Goal: Transaction & Acquisition: Purchase product/service

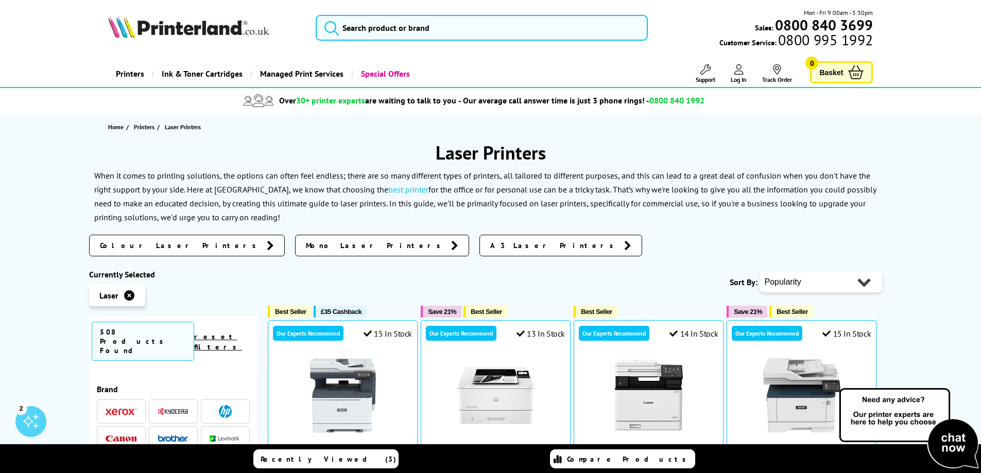
click at [852, 284] on select "Popularity Rating Price - Low to High Price - High to Low Running Costs - Low t…" at bounding box center [821, 282] width 123 height 21
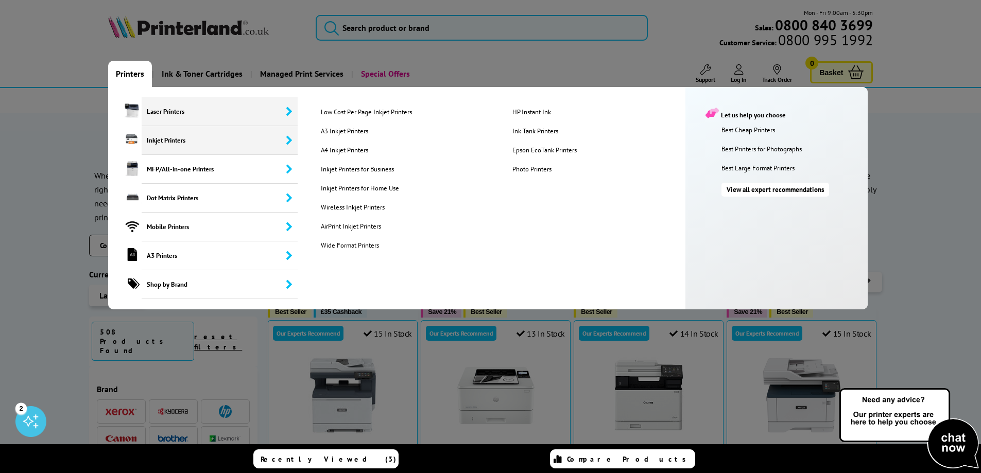
click at [159, 120] on span "Laser Printers" at bounding box center [220, 111] width 157 height 29
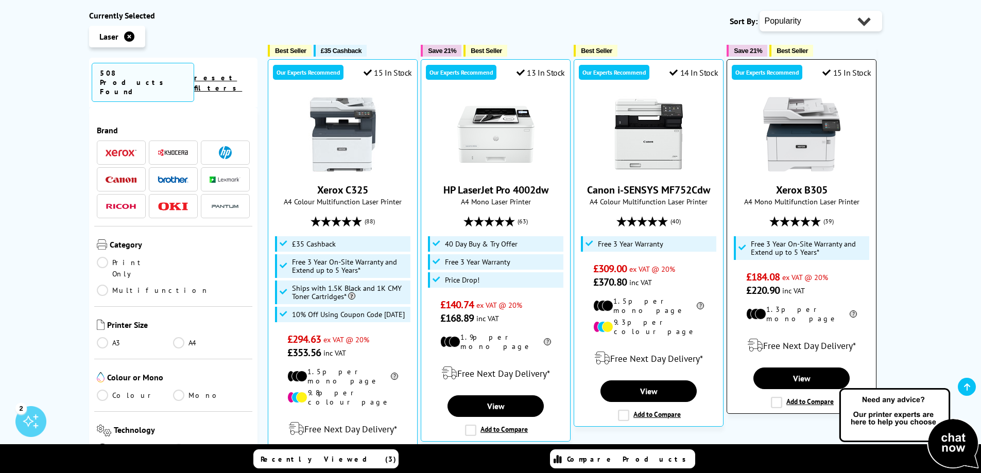
scroll to position [258, 0]
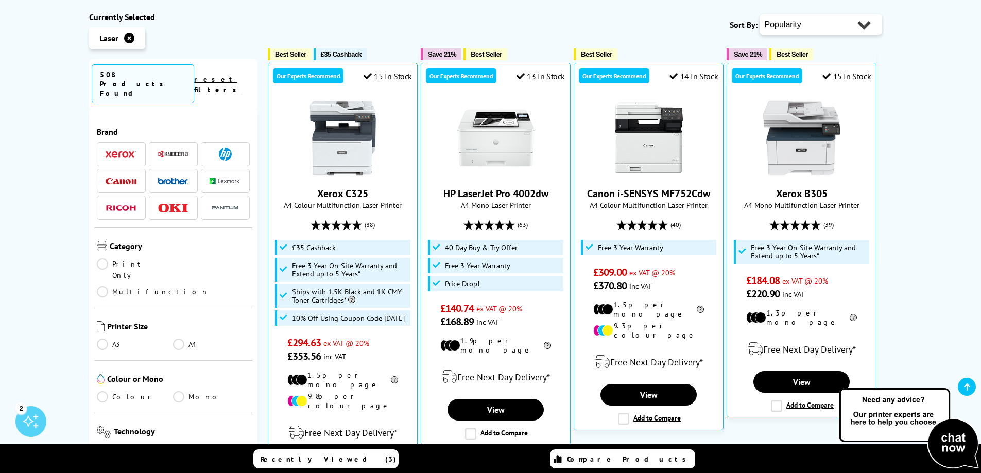
drag, startPoint x: 820, startPoint y: 28, endPoint x: 820, endPoint y: 34, distance: 6.2
click at [820, 28] on select "Popularity Rating Price - Low to High Price - High to Low Running Costs - Low t…" at bounding box center [821, 24] width 123 height 21
select select "Price Ascending"
click at [760, 14] on select "Popularity Rating Price - Low to High Price - High to Low Running Costs - Low t…" at bounding box center [821, 24] width 123 height 21
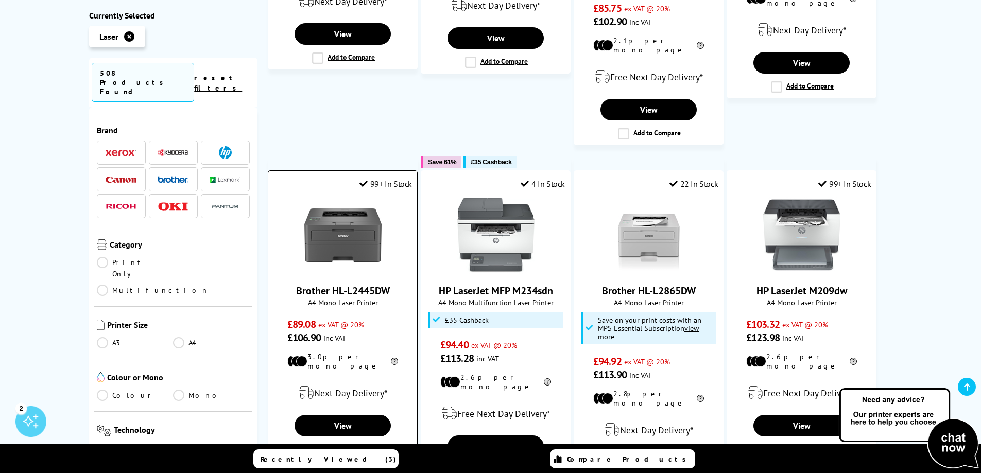
scroll to position [979, 0]
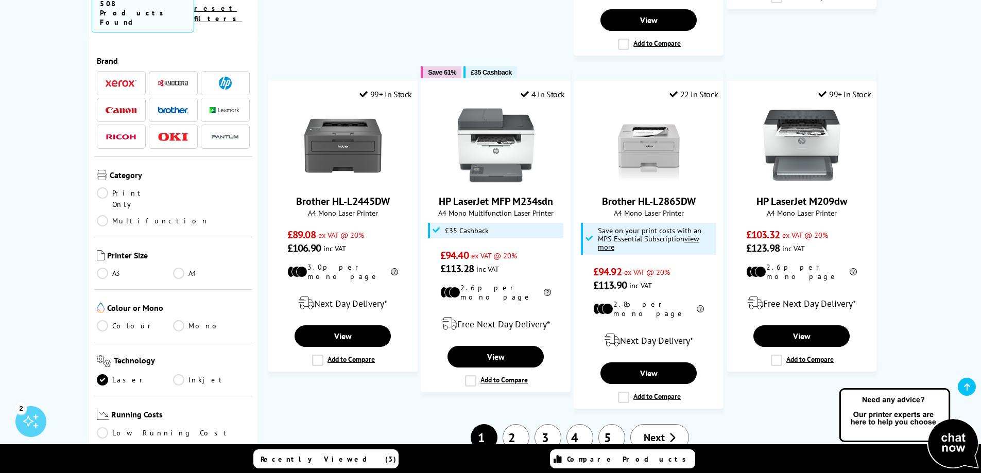
click at [130, 188] on link "Print Only" at bounding box center [135, 199] width 77 height 23
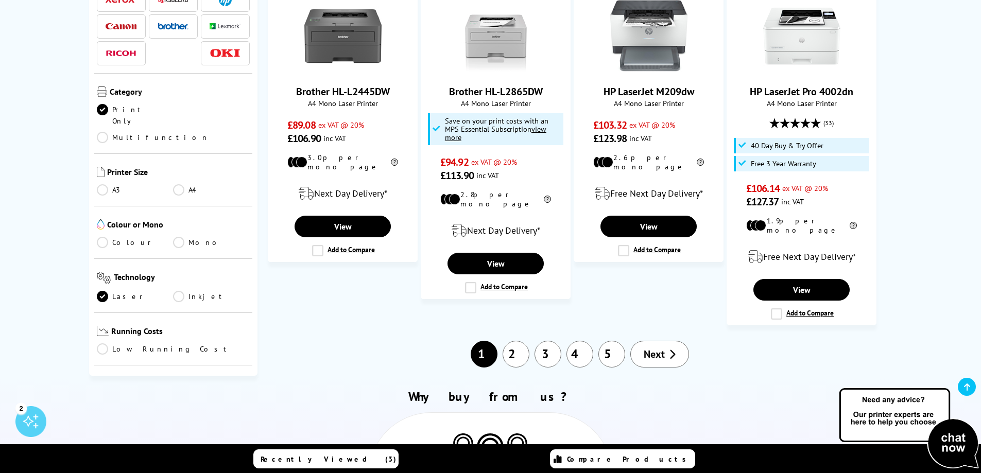
click at [197, 184] on link "A4" at bounding box center [211, 189] width 77 height 11
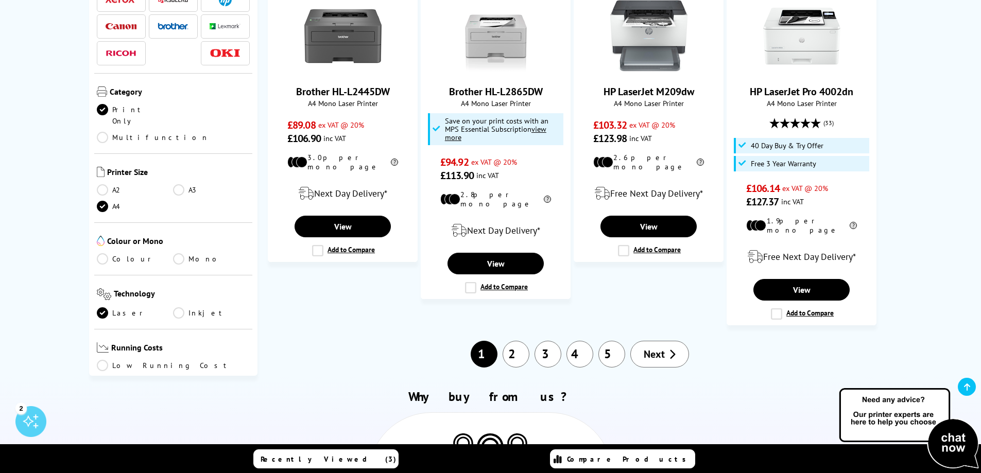
click at [179, 253] on link "Mono" at bounding box center [211, 258] width 77 height 11
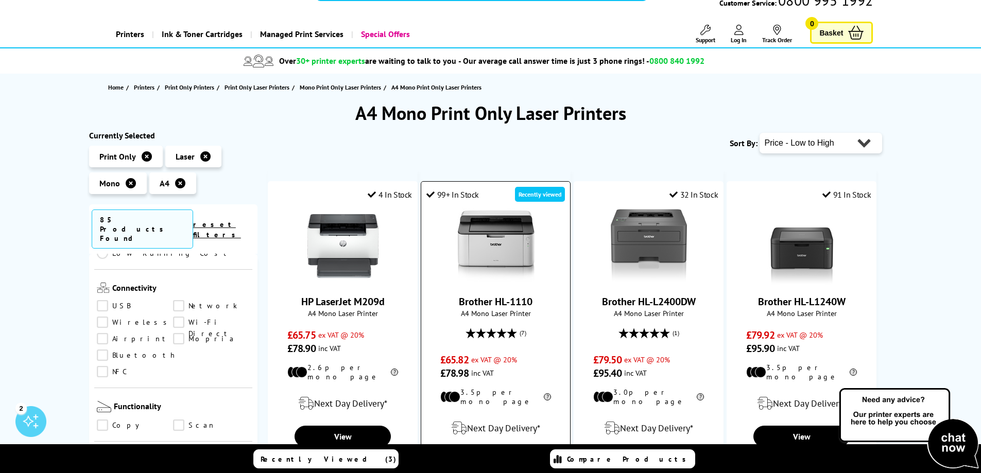
scroll to position [52, 0]
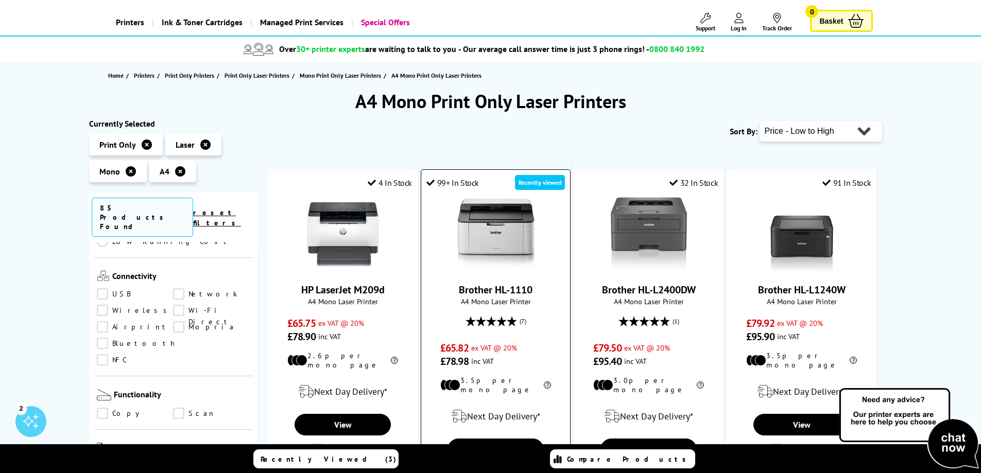
click at [488, 230] on img at bounding box center [495, 234] width 77 height 77
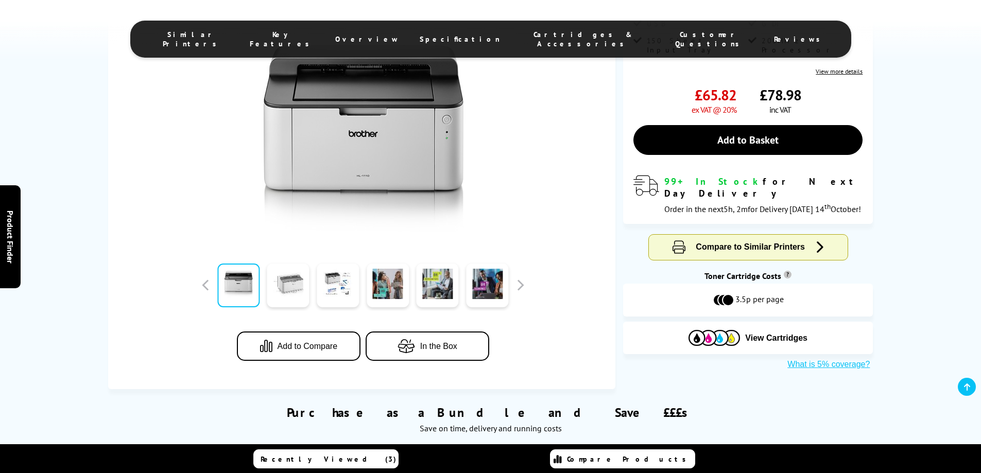
click at [295, 297] on link at bounding box center [288, 286] width 42 height 44
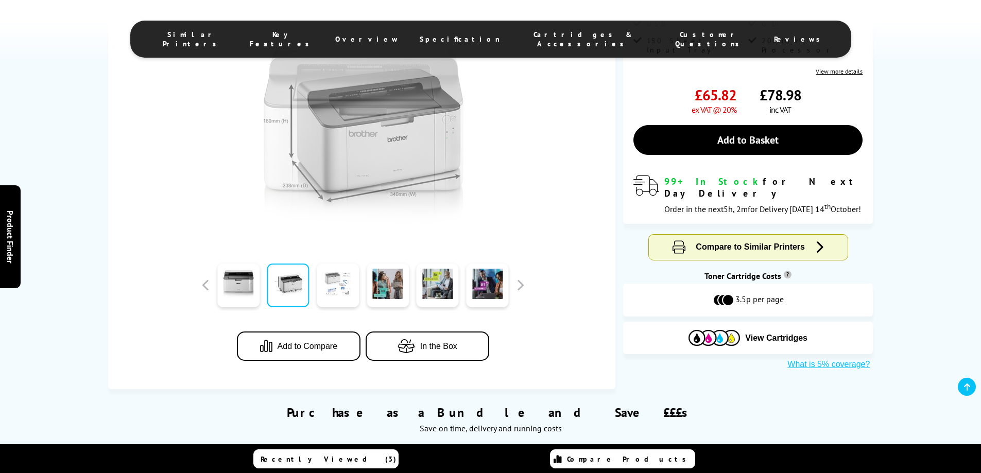
click at [334, 281] on link at bounding box center [338, 286] width 42 height 44
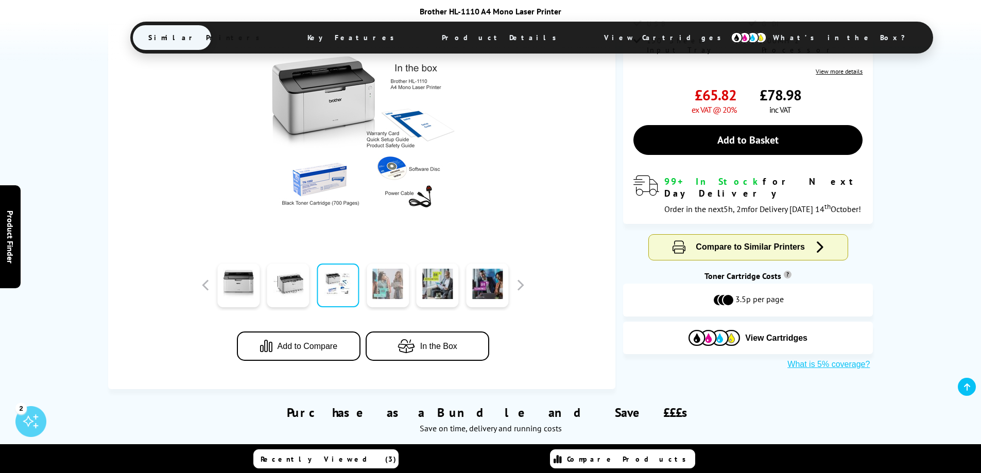
click at [396, 282] on link at bounding box center [388, 286] width 42 height 44
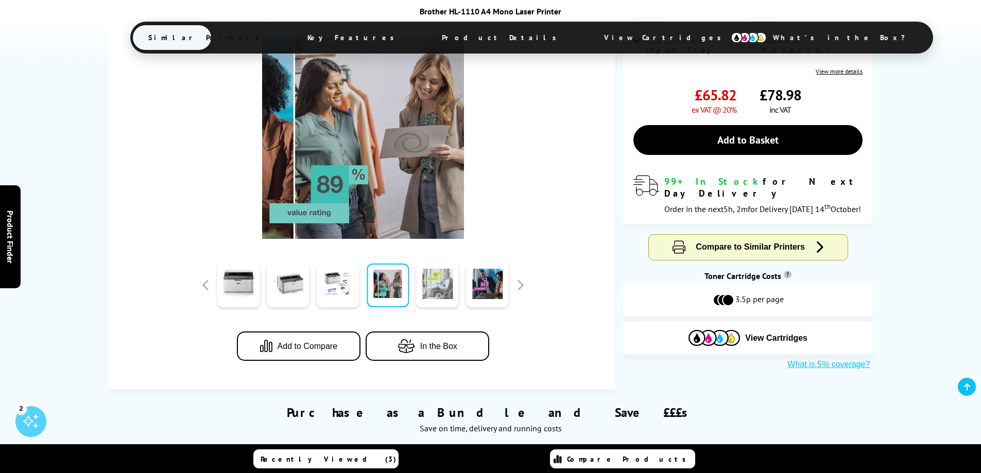
click at [434, 289] on link at bounding box center [438, 286] width 42 height 44
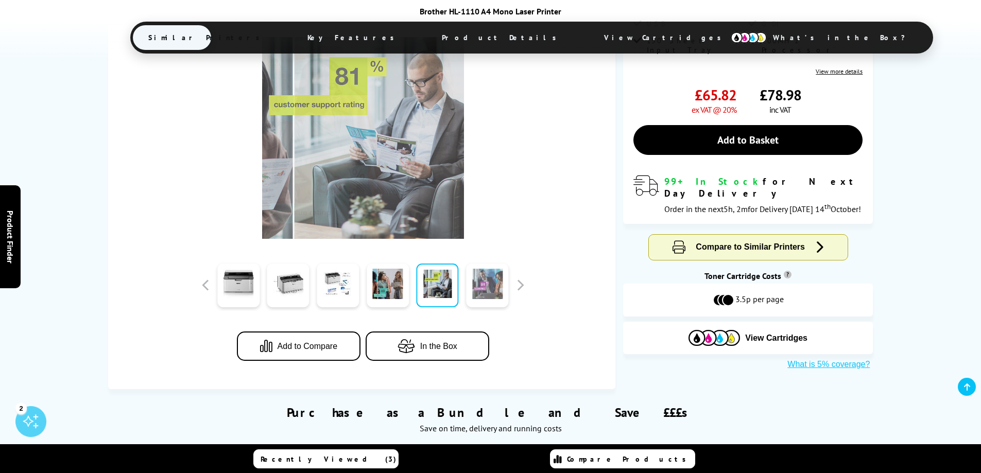
click at [497, 282] on link at bounding box center [487, 286] width 42 height 44
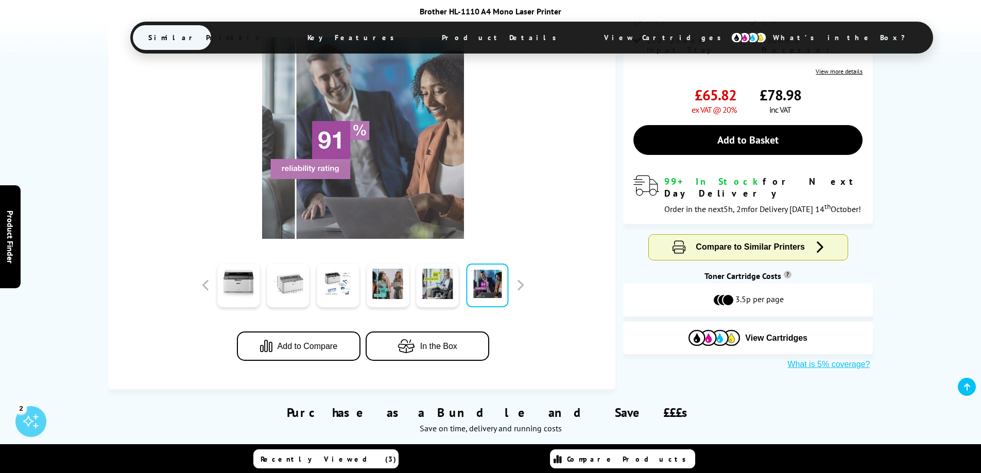
click at [291, 285] on link at bounding box center [288, 286] width 42 height 44
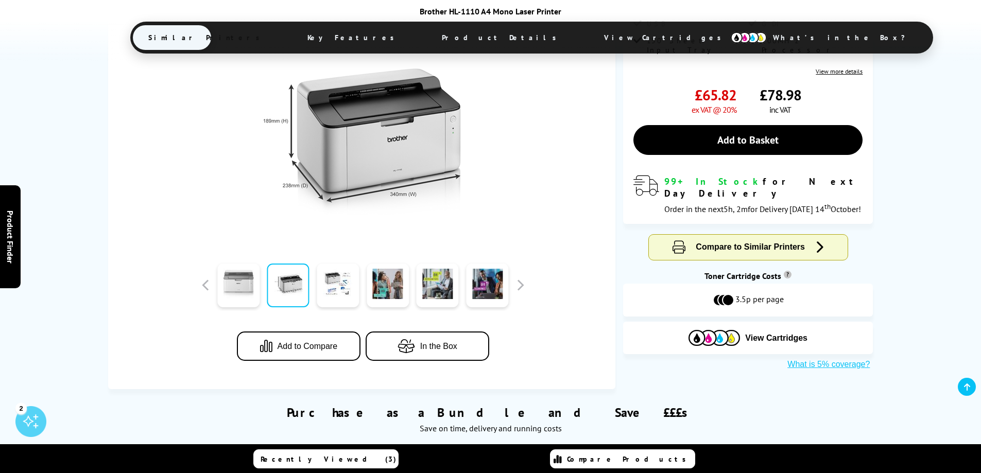
click at [251, 287] on link at bounding box center [238, 286] width 42 height 44
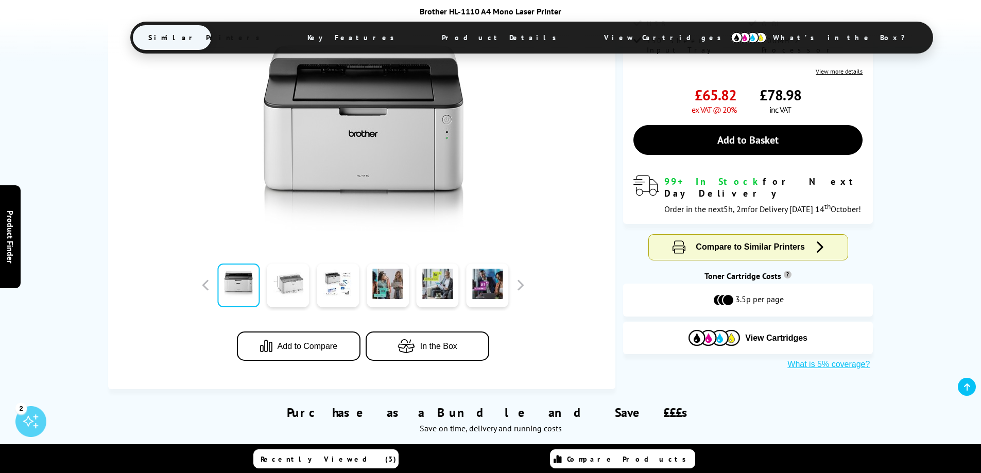
click at [298, 287] on link at bounding box center [288, 286] width 42 height 44
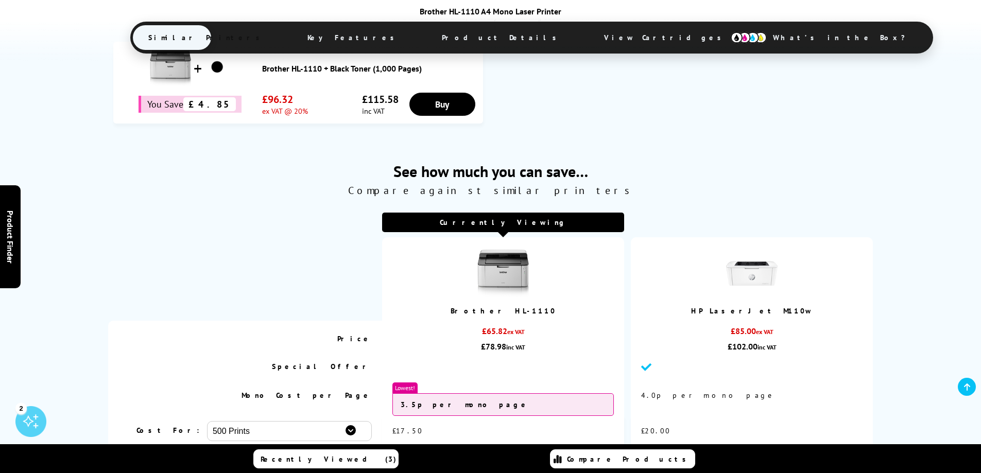
scroll to position [258, 0]
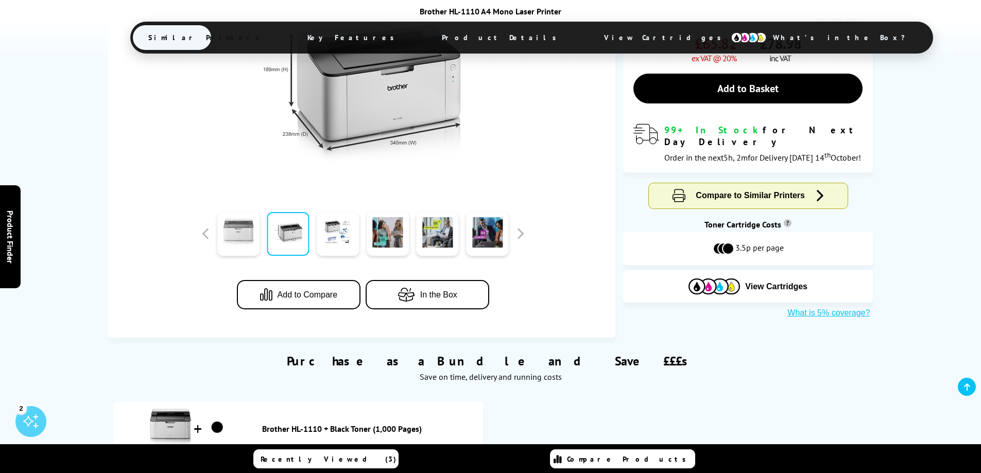
click at [234, 226] on link at bounding box center [238, 234] width 42 height 44
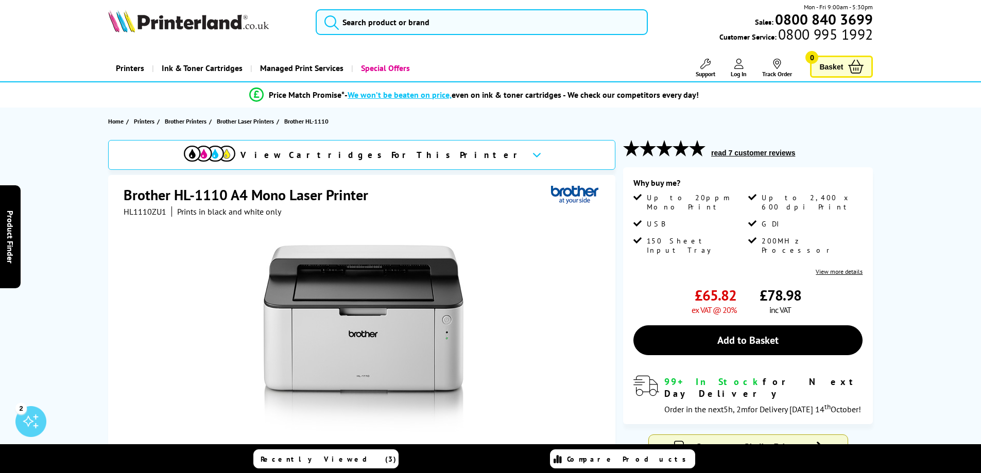
scroll to position [0, 0]
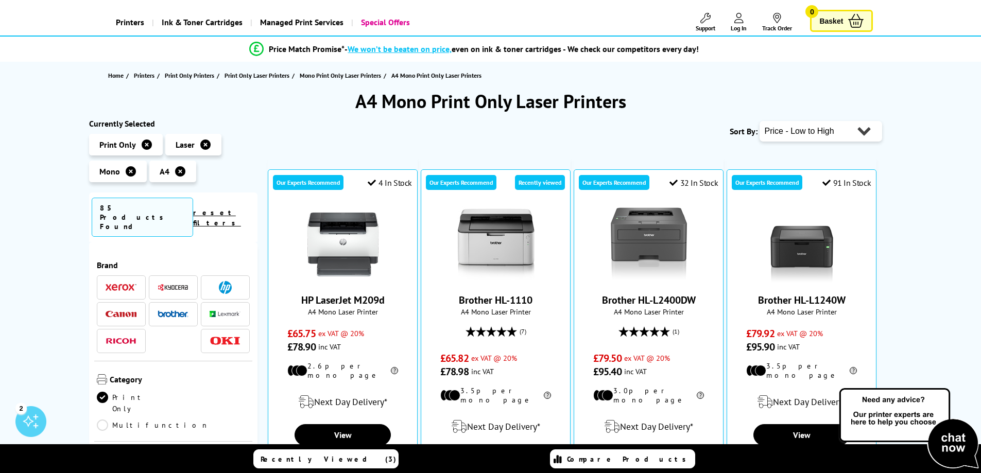
click at [582, 143] on div "Sort By: Popularity Rating Price - Low to High Price - High to Low Running Cost…" at bounding box center [575, 131] width 614 height 26
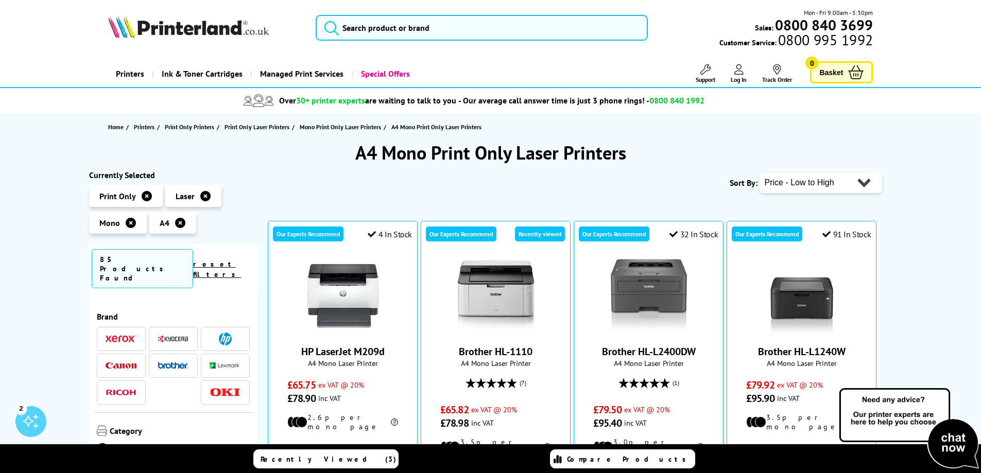
click at [207, 199] on icon at bounding box center [205, 196] width 10 height 10
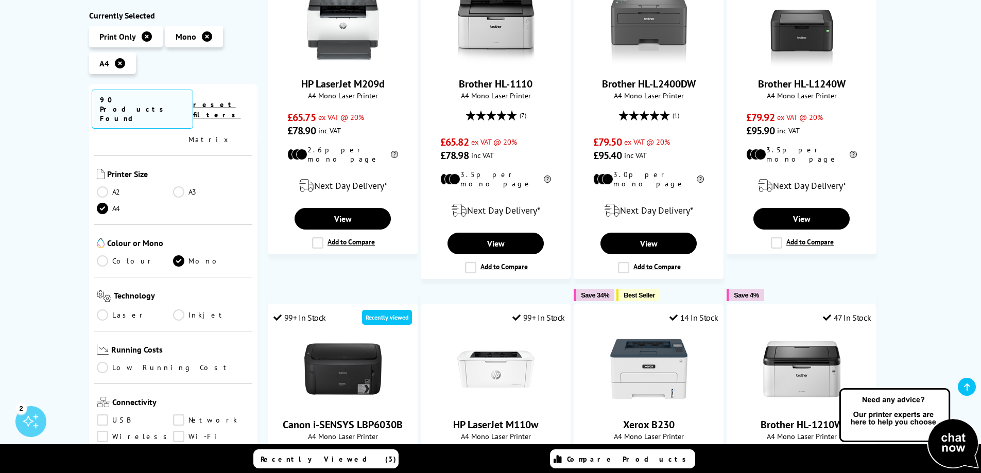
scroll to position [206, 0]
click at [195, 309] on link "Inkjet" at bounding box center [211, 314] width 77 height 11
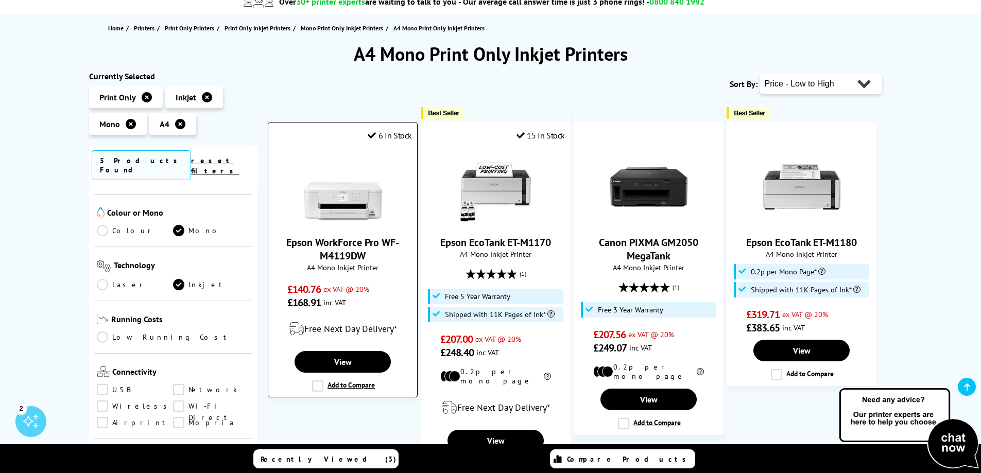
scroll to position [103, 0]
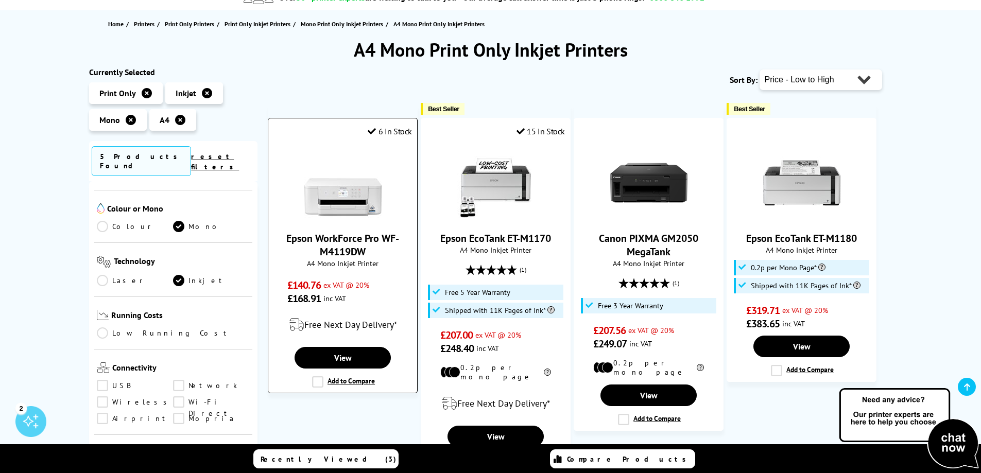
click at [367, 206] on img at bounding box center [342, 182] width 77 height 77
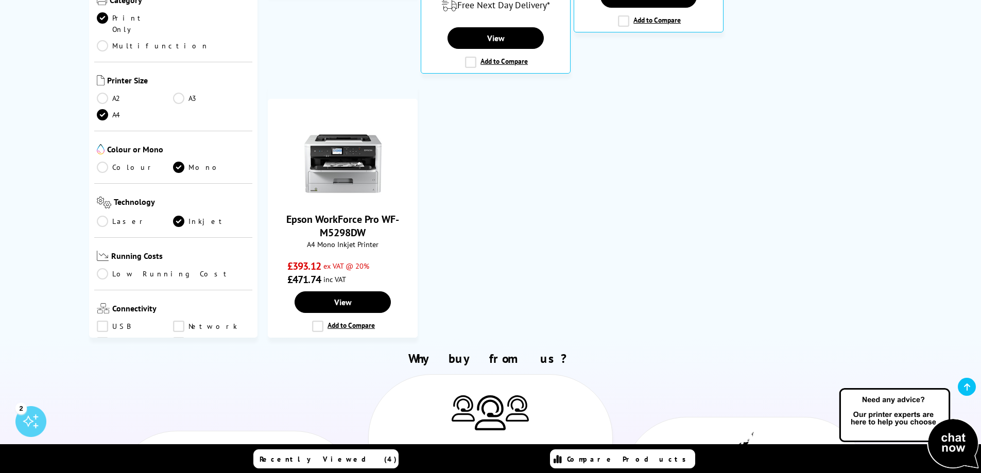
scroll to position [567, 0]
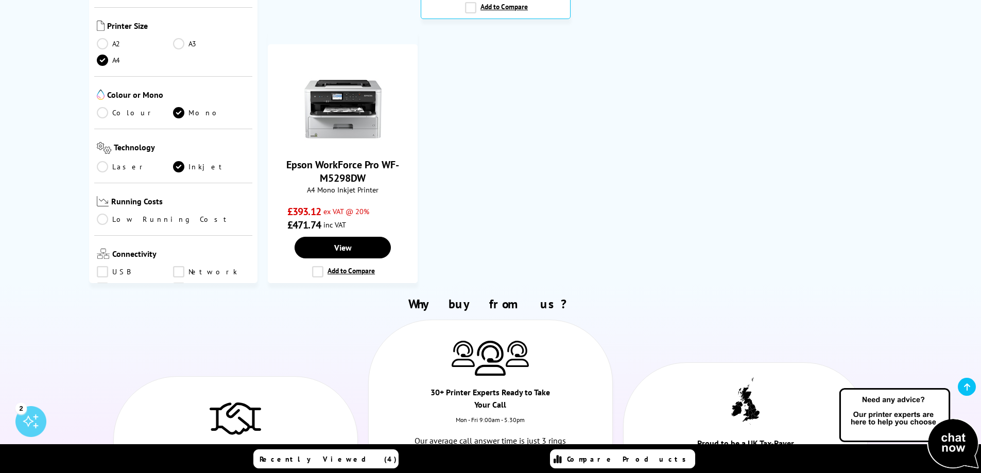
click at [181, 161] on link "Inkjet" at bounding box center [211, 166] width 77 height 11
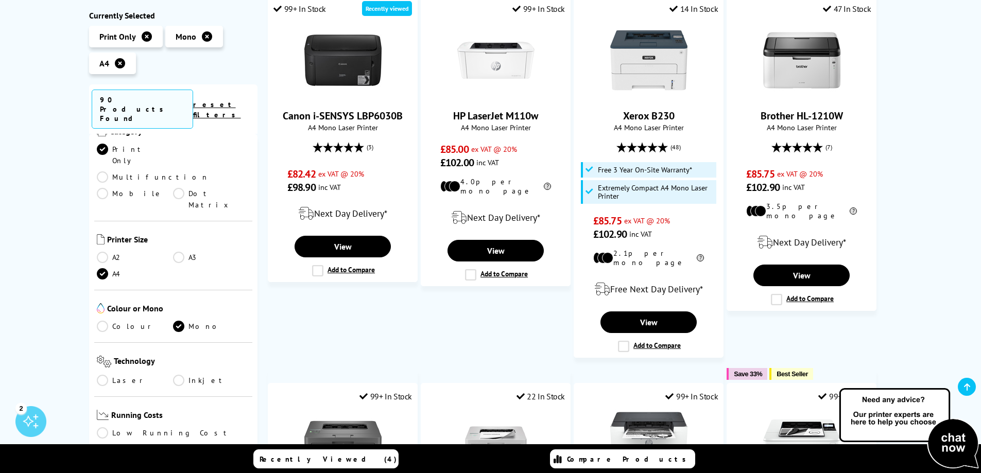
scroll to position [155, 0]
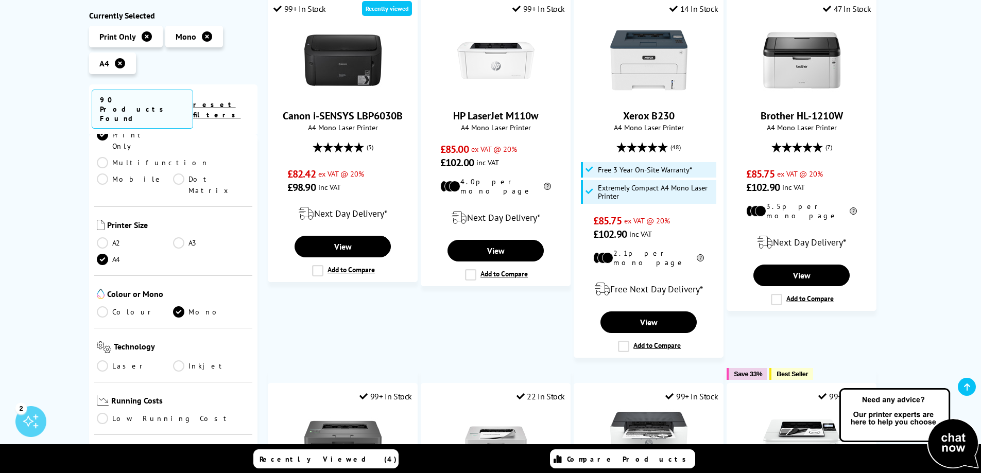
click at [118, 361] on link "Laser" at bounding box center [135, 366] width 77 height 11
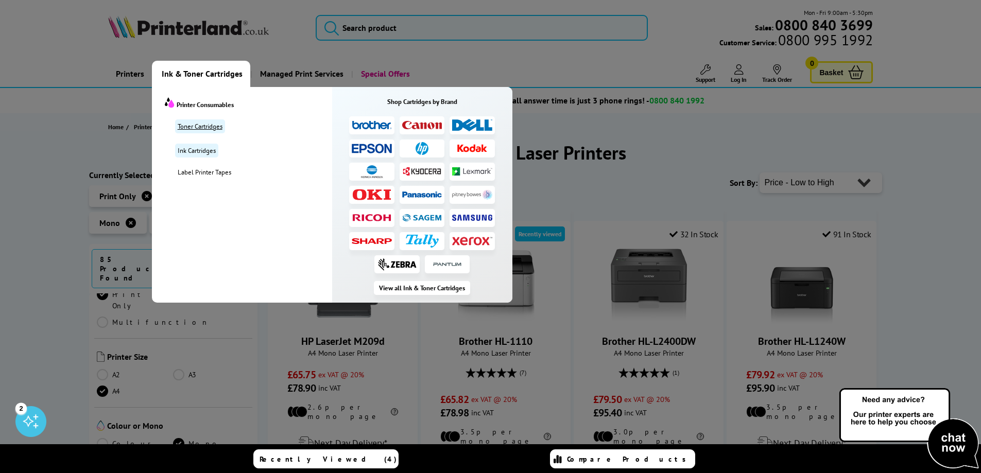
click at [210, 132] on link "Toner Cartridges" at bounding box center [200, 127] width 50 height 14
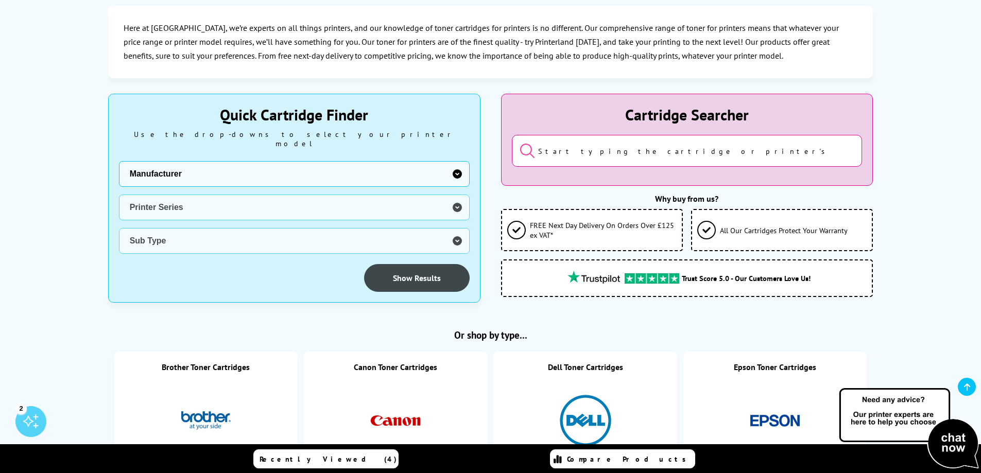
scroll to position [206, 0]
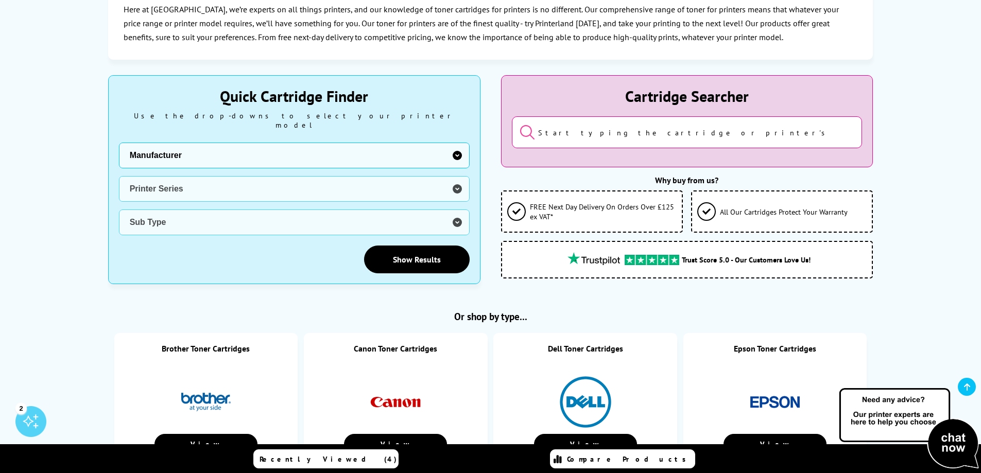
click at [355, 147] on select "Manufacturer Brother Canon Dell Dymo Epson HP Kodak Konica Minolta Kyocera Lexm…" at bounding box center [294, 156] width 351 height 26
click at [119, 143] on select "Manufacturer Brother Canon Dell Dymo Epson HP Kodak Konica Minolta Kyocera Lexm…" at bounding box center [294, 156] width 351 height 26
click at [196, 159] on select "Manufacturer Brother Canon Dell Dymo Epson HP Kodak Konica Minolta Kyocera Lexm…" at bounding box center [294, 156] width 351 height 26
select select "11997"
click at [119, 143] on select "Manufacturer Brother Canon Dell Dymo Epson HP Kodak Konica Minolta Kyocera Lexm…" at bounding box center [294, 156] width 351 height 26
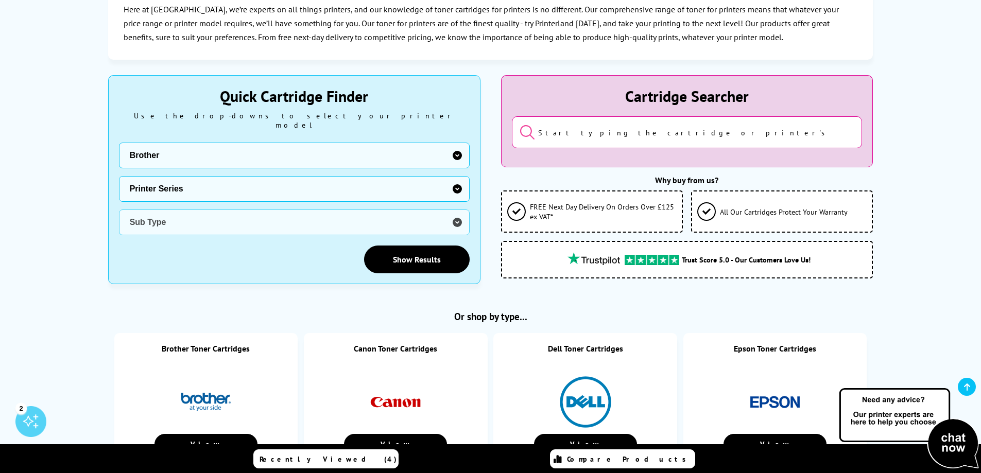
click at [169, 180] on select "Printer Series BubbleJet Series FAX Series imagePROGRAF Series MAXIFY Series Mu…" at bounding box center [294, 189] width 351 height 26
click at [158, 193] on select "Printer Series DCP Inkjet Series FAX Inkjet Series HL Inkjet Series MFC Inkjet …" at bounding box center [294, 189] width 351 height 26
click at [284, 227] on div "Manufacturer Brother Canon Dell Dymo Epson HP Kodak Konica Minolta Kyocera Lexm…" at bounding box center [294, 208] width 351 height 131
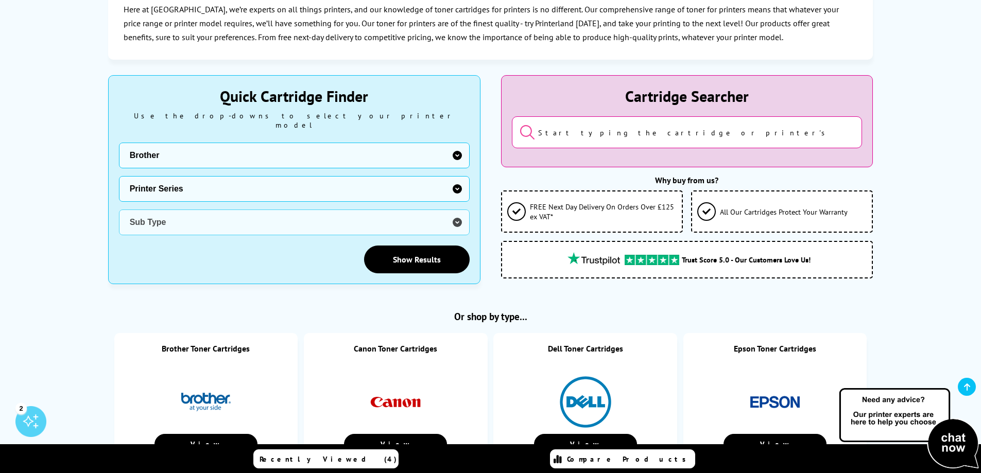
click at [216, 179] on select "Printer Series DCP Inkjet Series FAX Inkjet Series HL Inkjet Series MFC Inkjet …" at bounding box center [294, 189] width 351 height 26
click at [129, 190] on select "Printer Series DCP Inkjet Series FAX Inkjet Series HL Inkjet Series MFC Inkjet …" at bounding box center [294, 189] width 351 height 26
click at [285, 188] on select "Printer Series DCP Inkjet Series FAX Inkjet Series HL Inkjet Series MFC Inkjet …" at bounding box center [294, 189] width 351 height 26
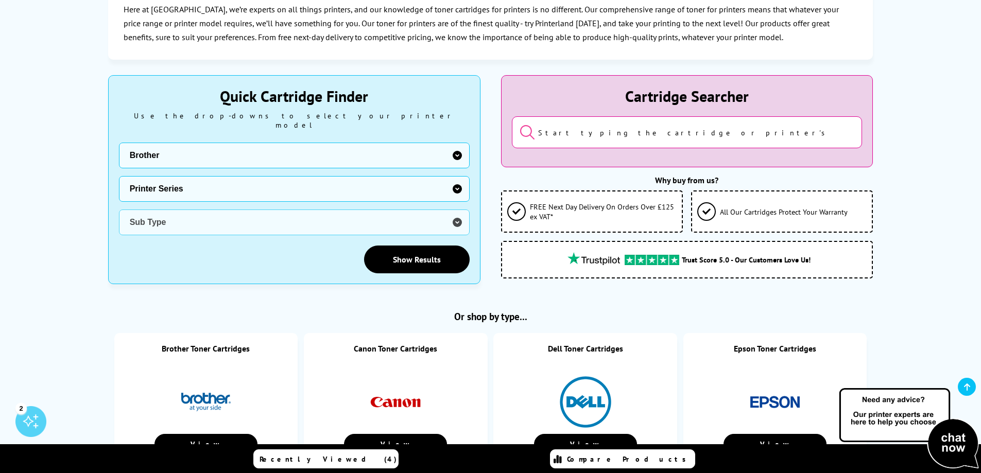
select select "32911"
click at [119, 176] on select "Printer Series DCP Inkjet Series FAX Inkjet Series HL Inkjet Series MFC Inkjet …" at bounding box center [294, 189] width 351 height 26
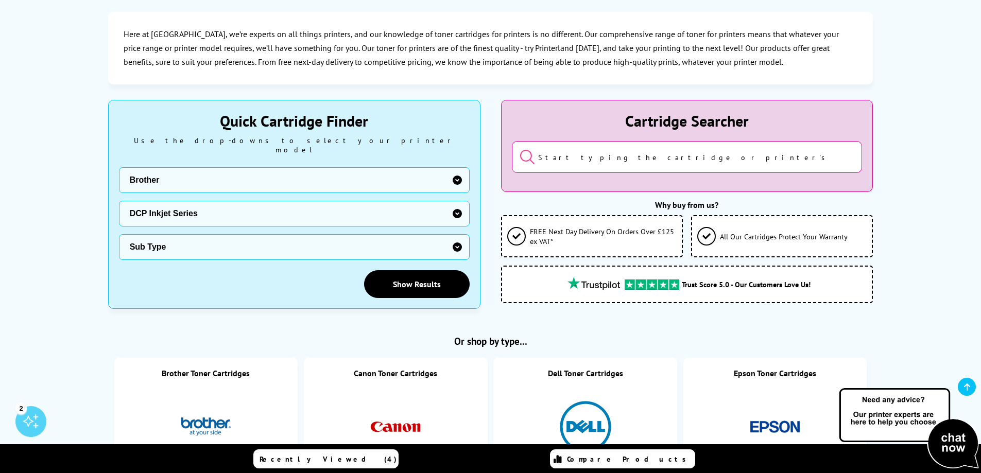
scroll to position [182, 0]
click at [271, 237] on select "Sub Type Brother DCP-130C Brother DCP-135C Brother DCP-145C Brother DCP-150C Br…" at bounding box center [294, 247] width 351 height 26
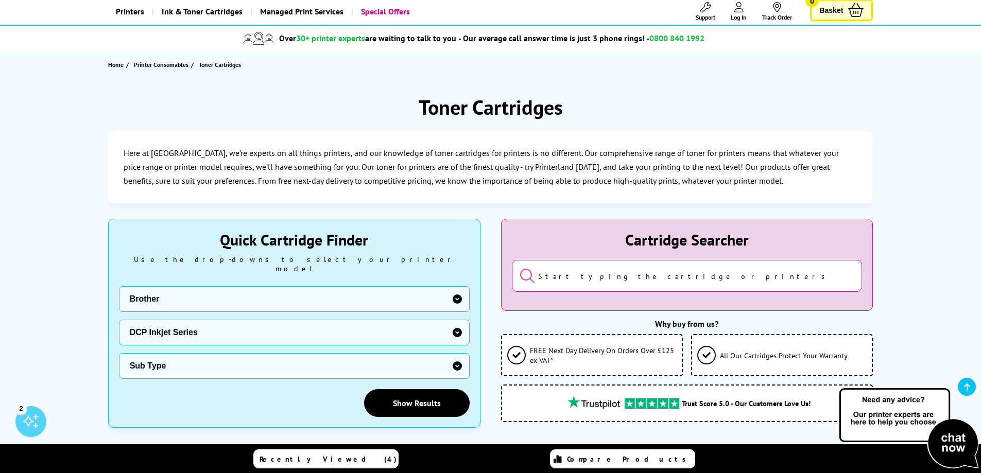
scroll to position [206, 0]
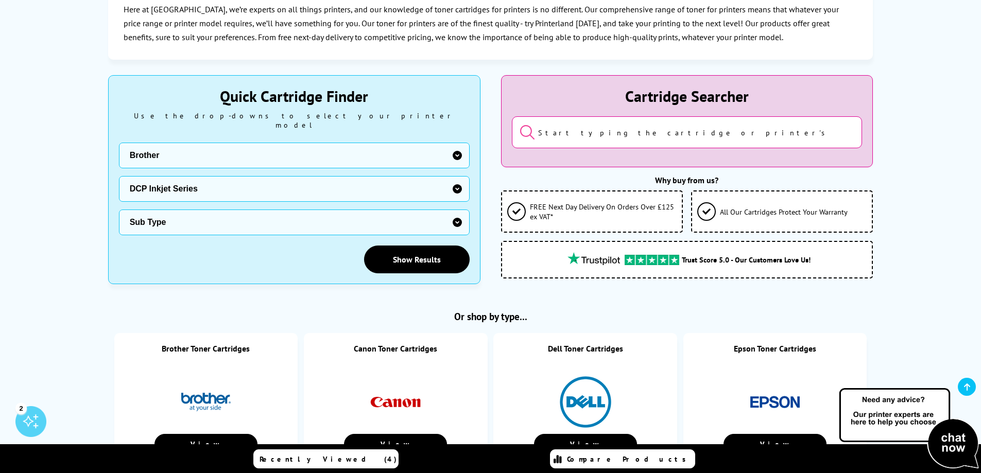
click at [363, 463] on link "Recently Viewed (4)" at bounding box center [325, 459] width 145 height 19
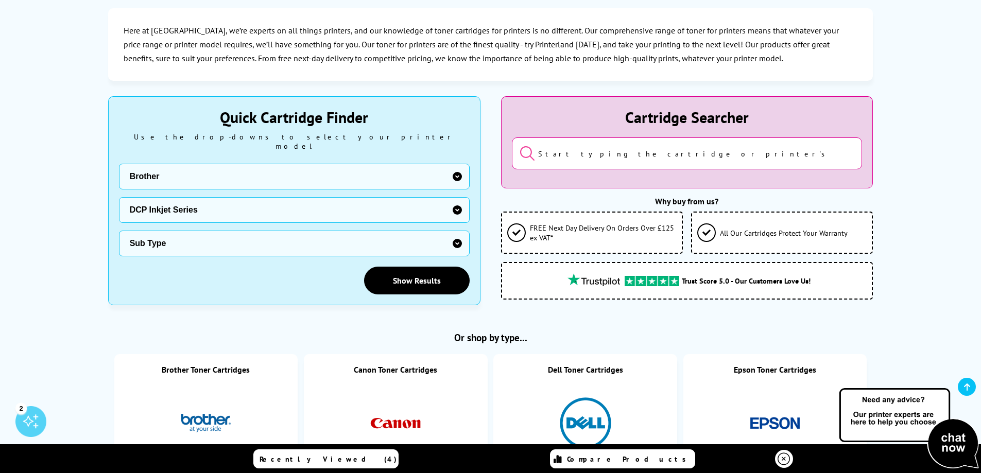
scroll to position [0, 0]
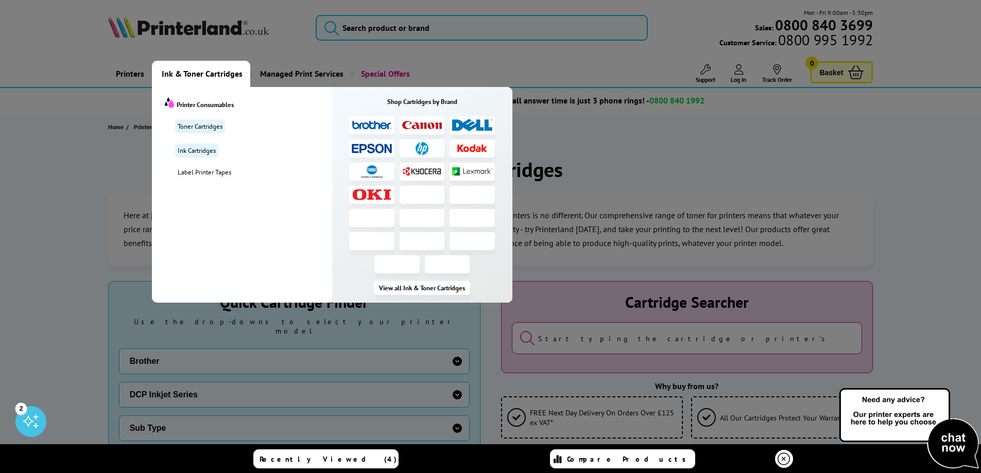
click at [171, 80] on span "Ink & Toner Cartridges" at bounding box center [202, 74] width 81 height 26
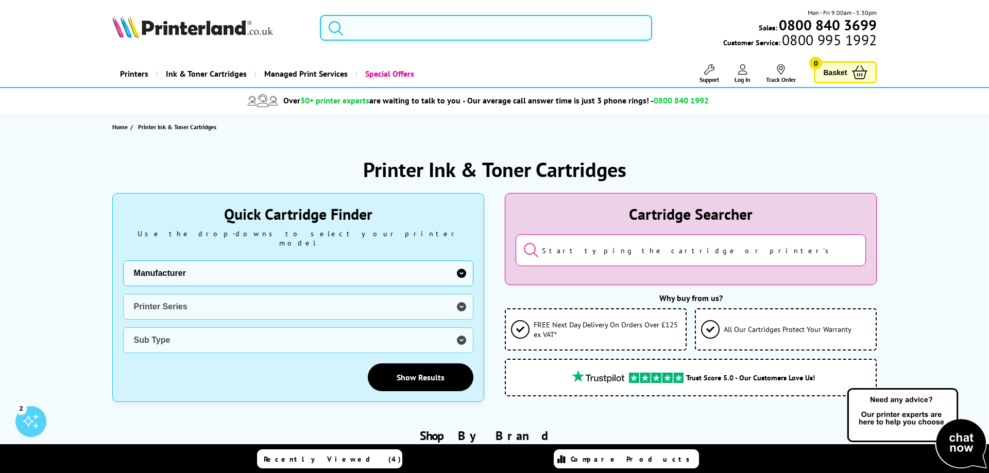
click at [422, 26] on input "search" at bounding box center [486, 28] width 332 height 26
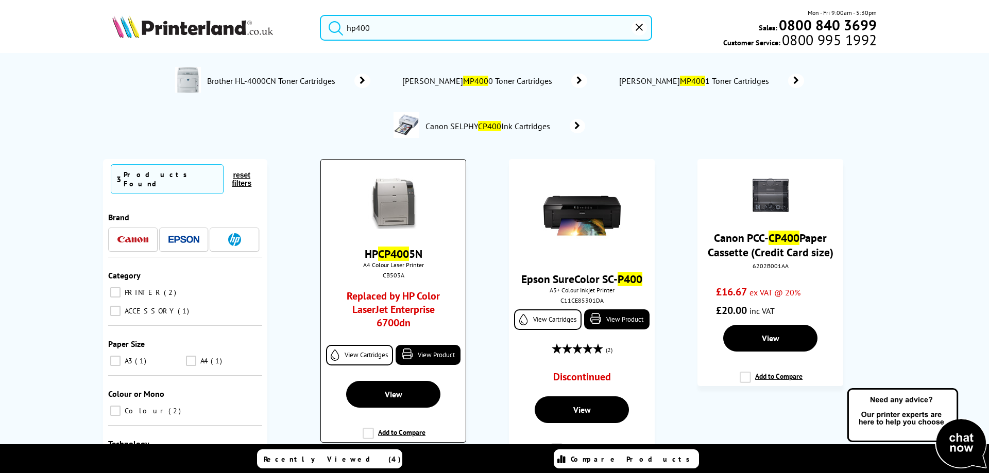
type input "hp400"
click at [418, 193] on div at bounding box center [393, 205] width 134 height 54
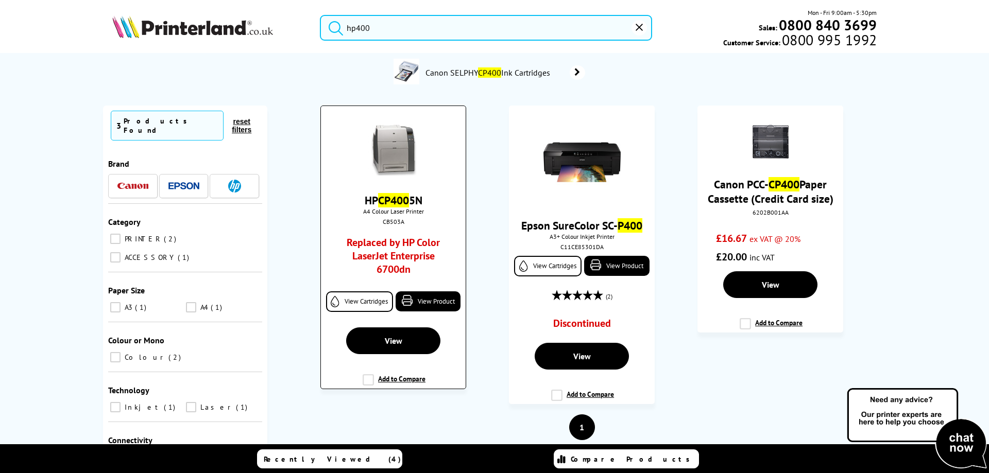
scroll to position [103, 0]
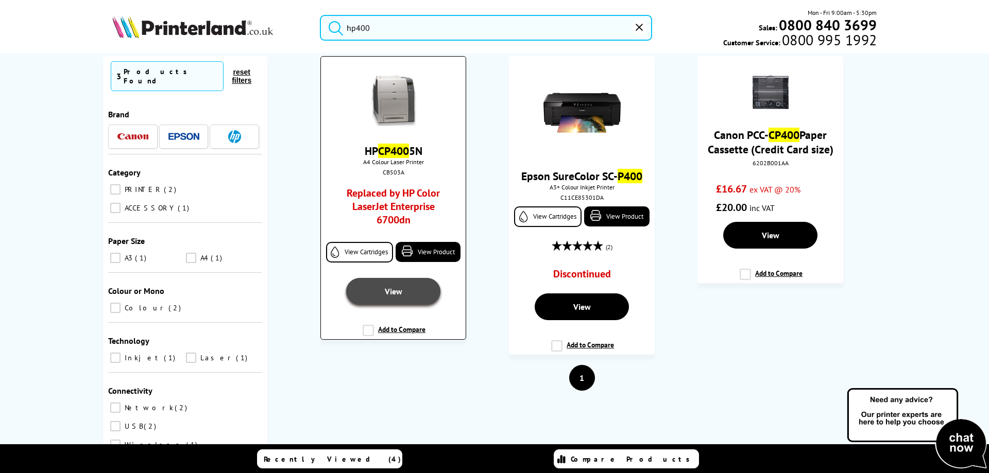
click at [385, 299] on link "View" at bounding box center [393, 291] width 94 height 27
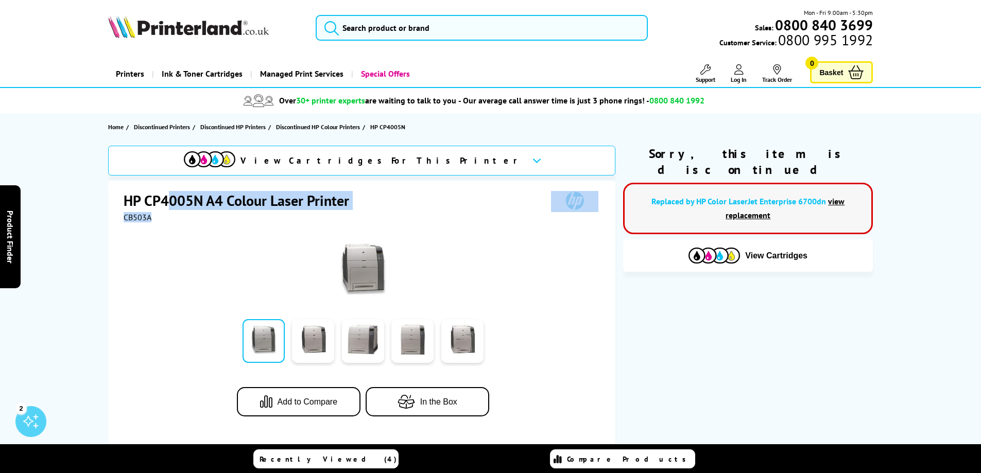
drag, startPoint x: 167, startPoint y: 205, endPoint x: 295, endPoint y: 217, distance: 128.4
click at [295, 217] on div "HP CP4005N A4 Colour Laser Printer CB503A" at bounding box center [363, 206] width 479 height 31
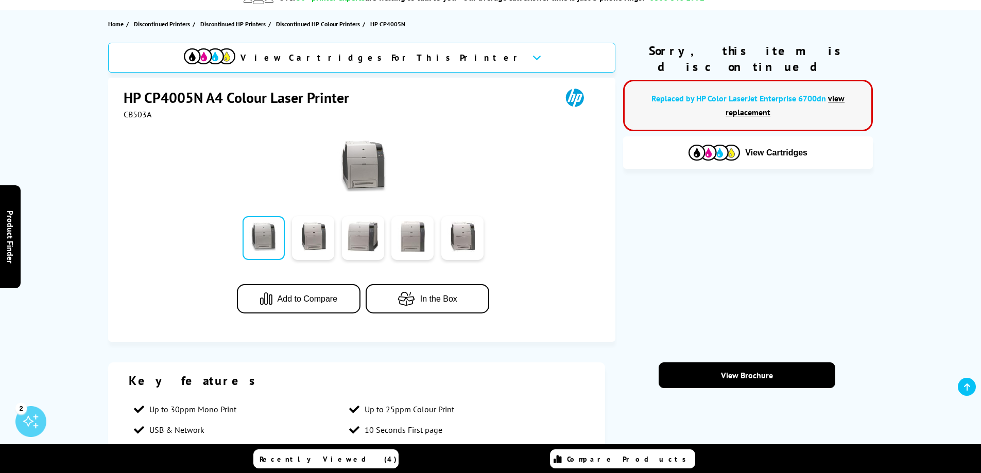
click at [629, 313] on div "View Cartridges For This Printer HP CP4005N A4 Colour Laser Printer CB503A Add …" at bounding box center [491, 192] width 824 height 299
click at [391, 184] on div at bounding box center [363, 166] width 258 height 52
click at [319, 236] on link at bounding box center [313, 238] width 42 height 44
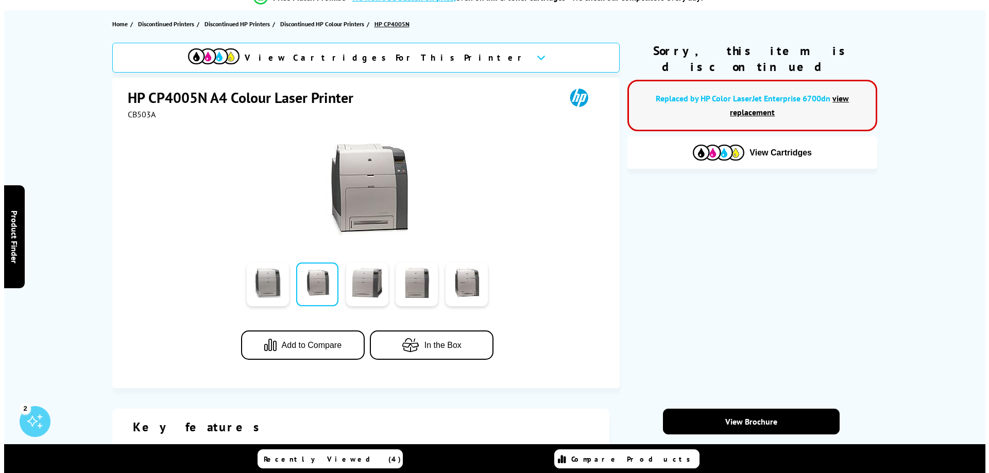
scroll to position [0, 0]
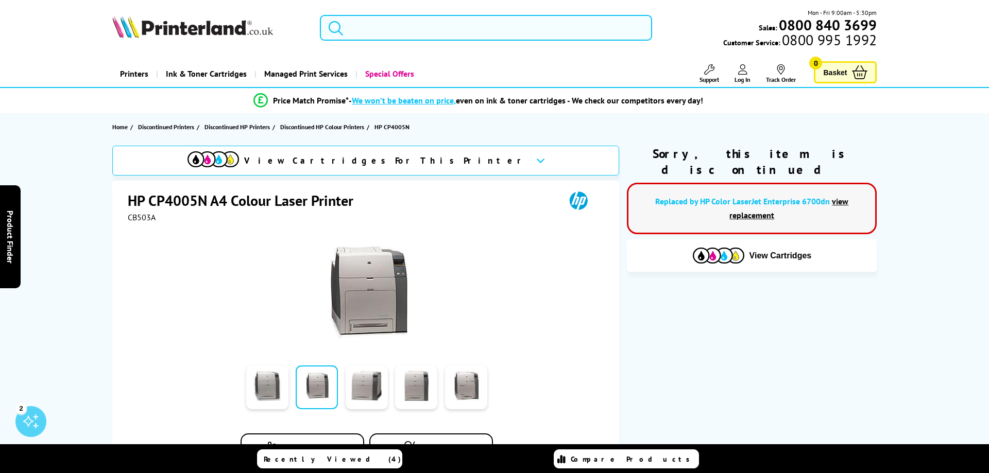
click at [385, 37] on input "search" at bounding box center [486, 28] width 332 height 26
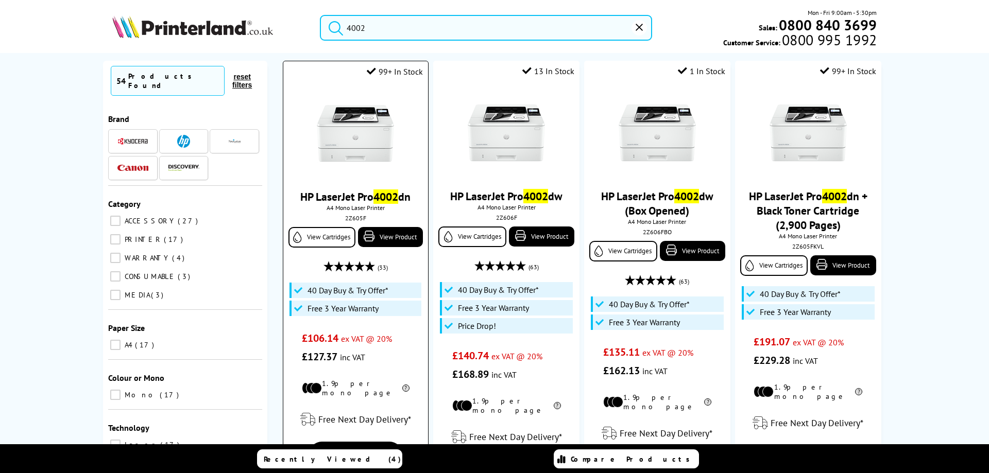
scroll to position [103, 0]
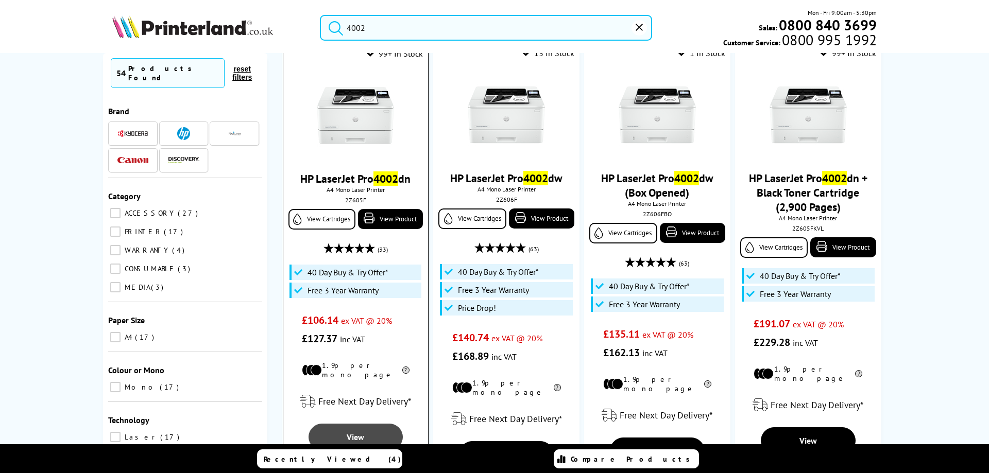
type input "4002"
click at [355, 432] on span "View" at bounding box center [356, 437] width 18 height 10
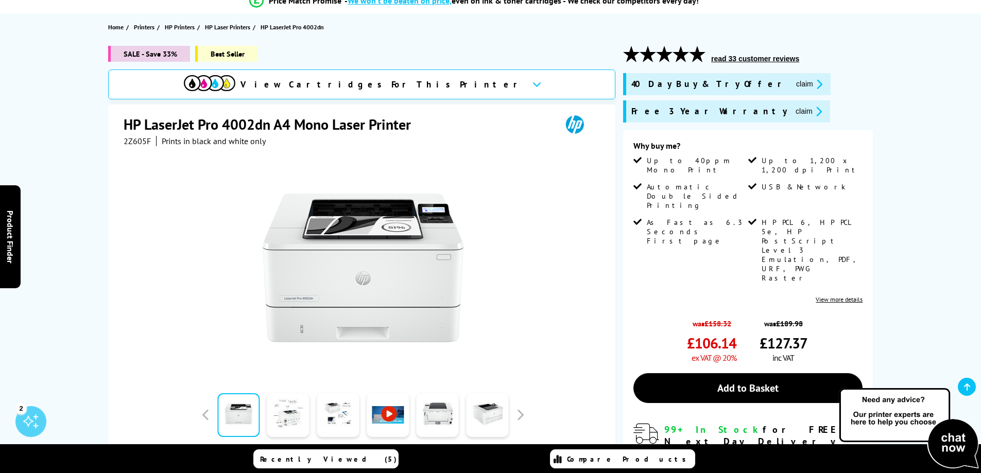
scroll to position [155, 0]
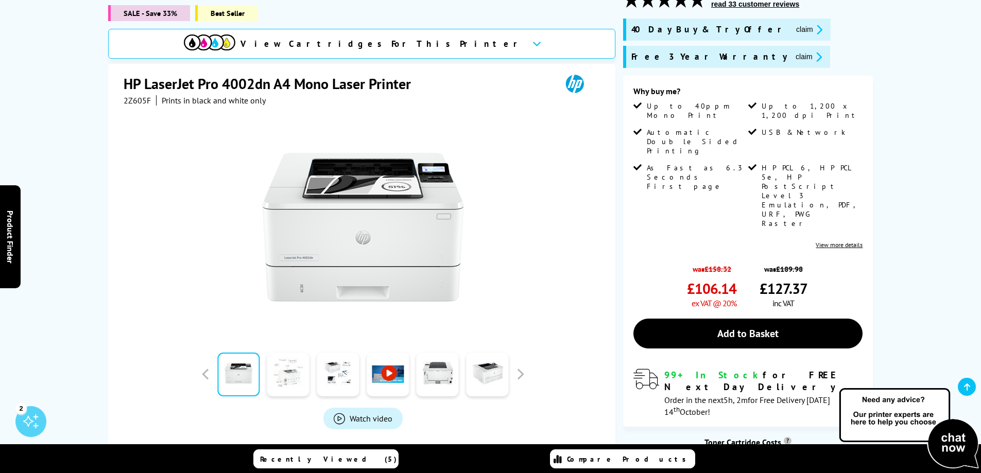
click at [281, 371] on link at bounding box center [288, 375] width 42 height 44
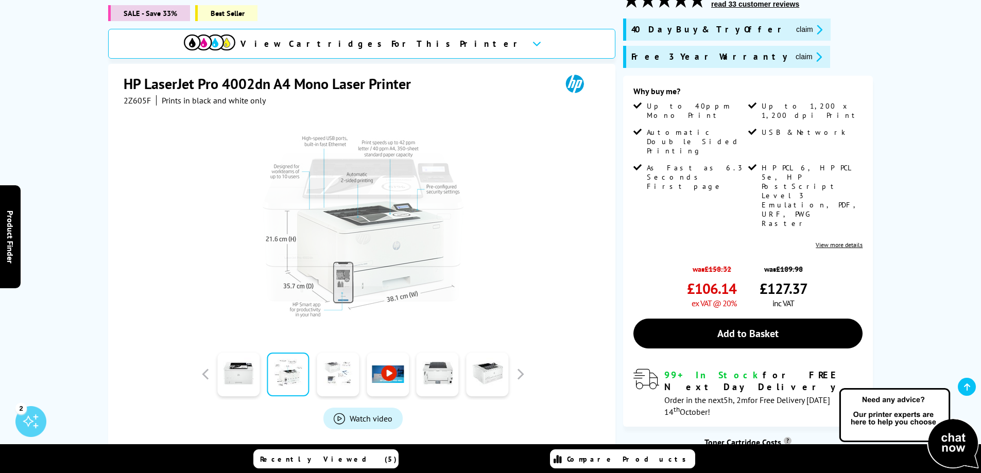
click at [339, 368] on link at bounding box center [338, 375] width 42 height 44
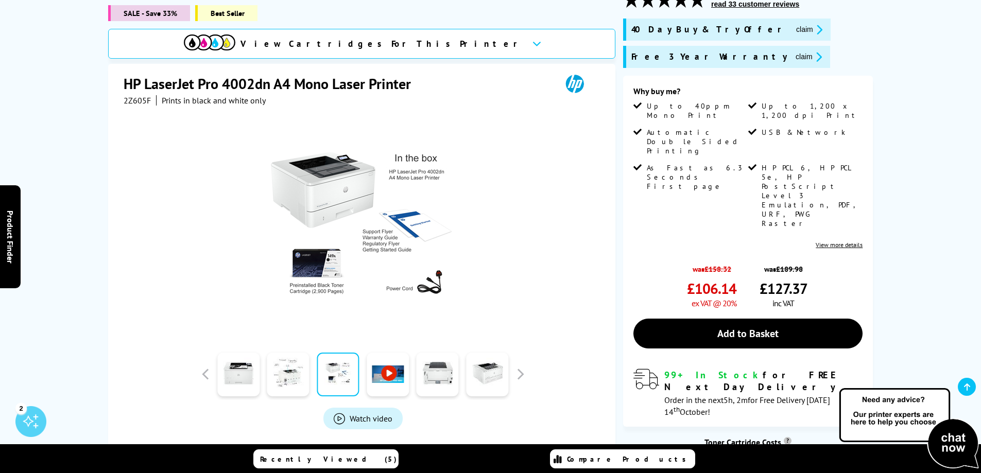
click at [388, 360] on link at bounding box center [388, 375] width 42 height 44
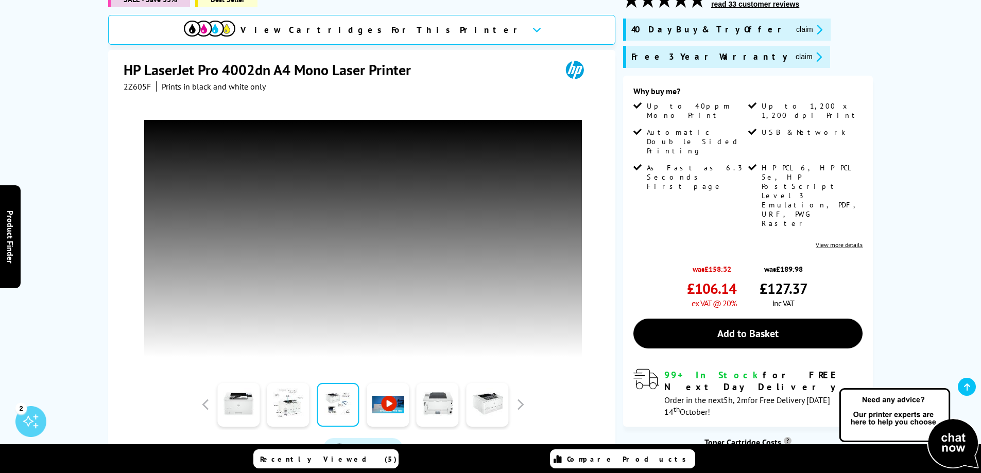
click at [290, 402] on link at bounding box center [288, 405] width 42 height 44
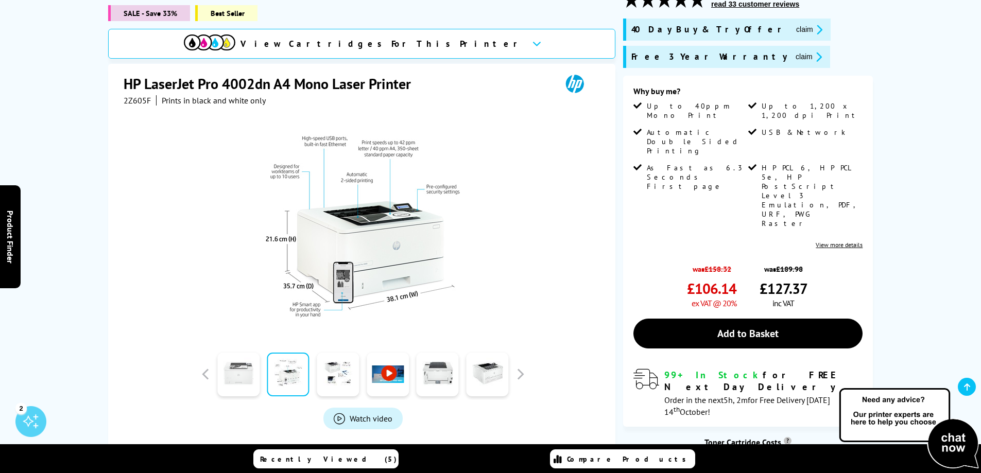
click at [224, 364] on link at bounding box center [238, 375] width 42 height 44
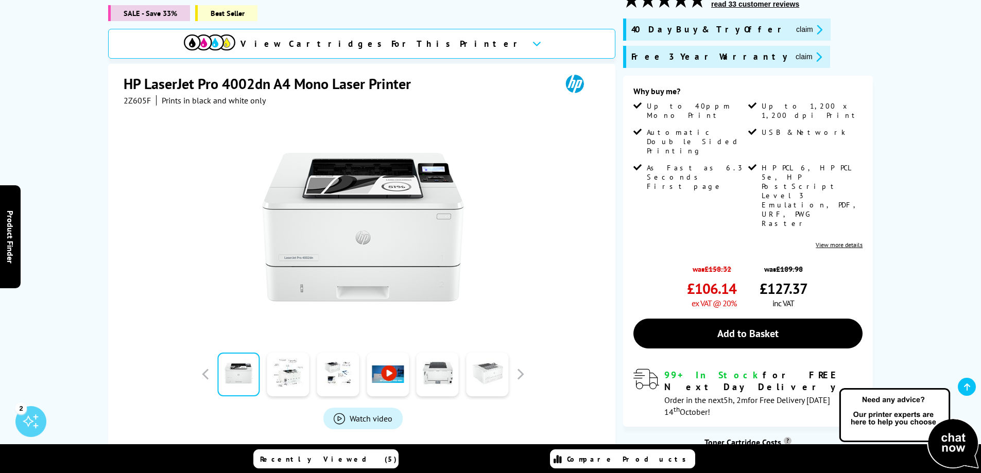
click at [481, 368] on link at bounding box center [487, 375] width 42 height 44
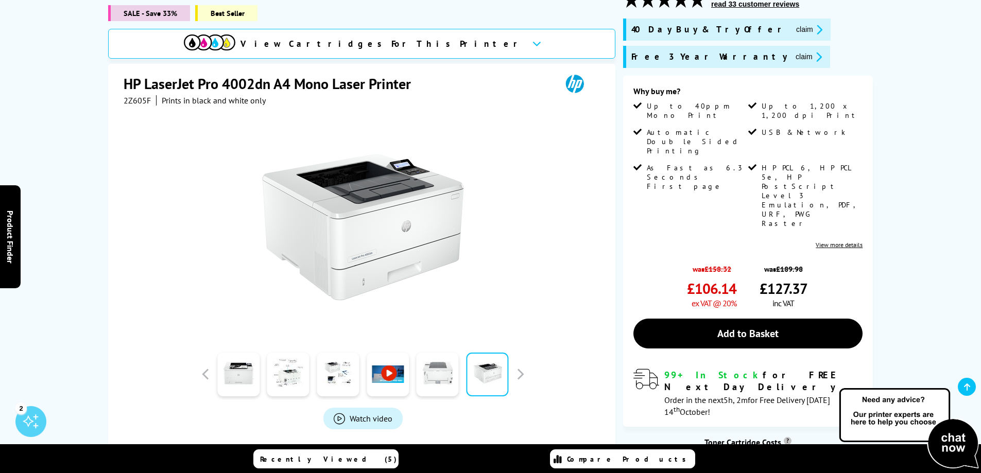
click at [456, 364] on link at bounding box center [438, 375] width 42 height 44
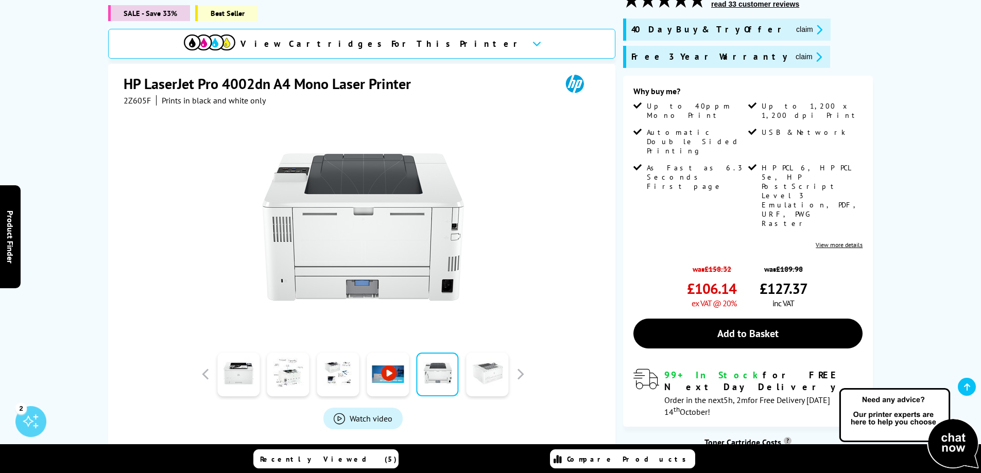
click at [481, 366] on link at bounding box center [487, 375] width 42 height 44
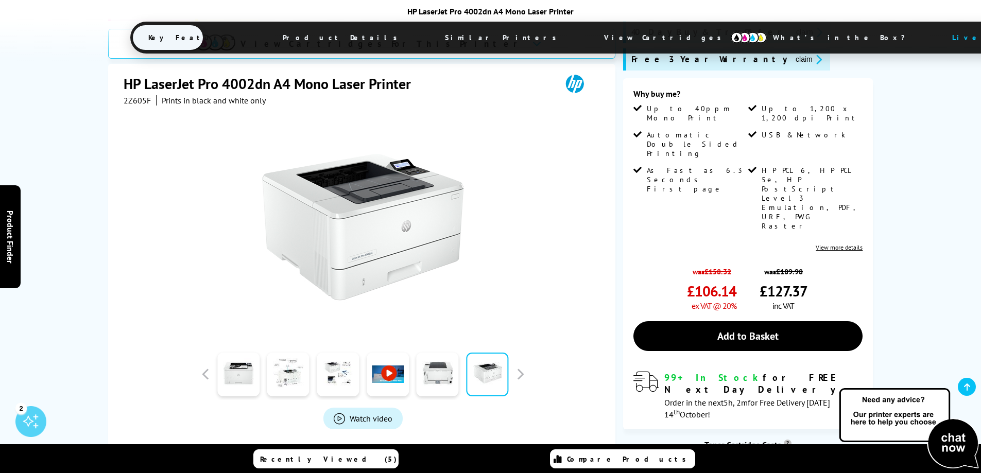
scroll to position [206, 0]
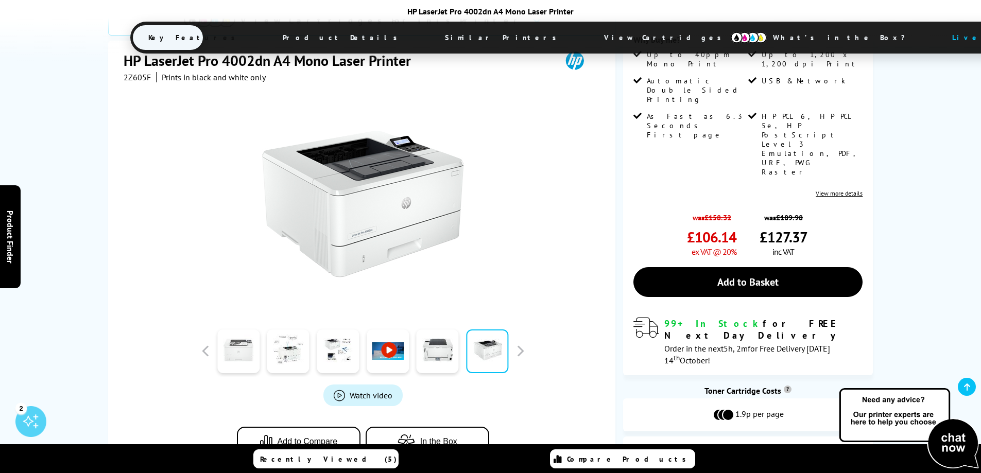
click at [248, 330] on link at bounding box center [238, 352] width 42 height 44
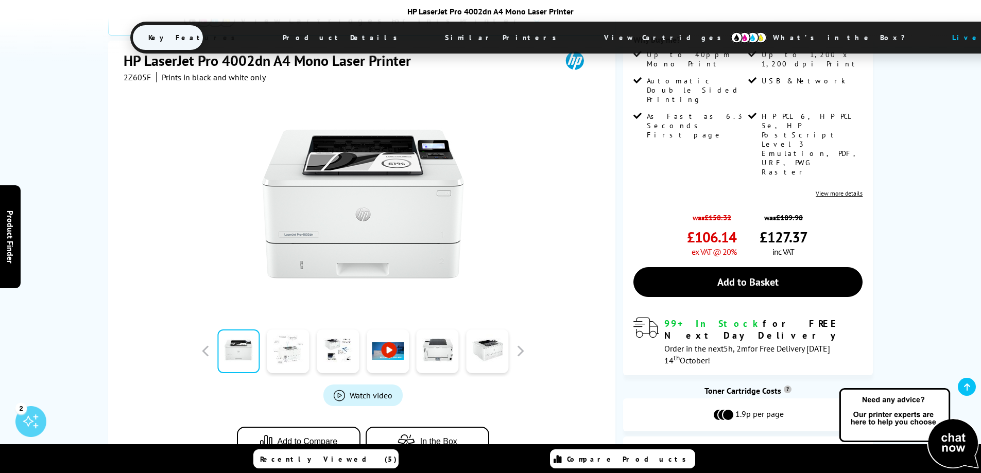
click at [282, 330] on link at bounding box center [288, 352] width 42 height 44
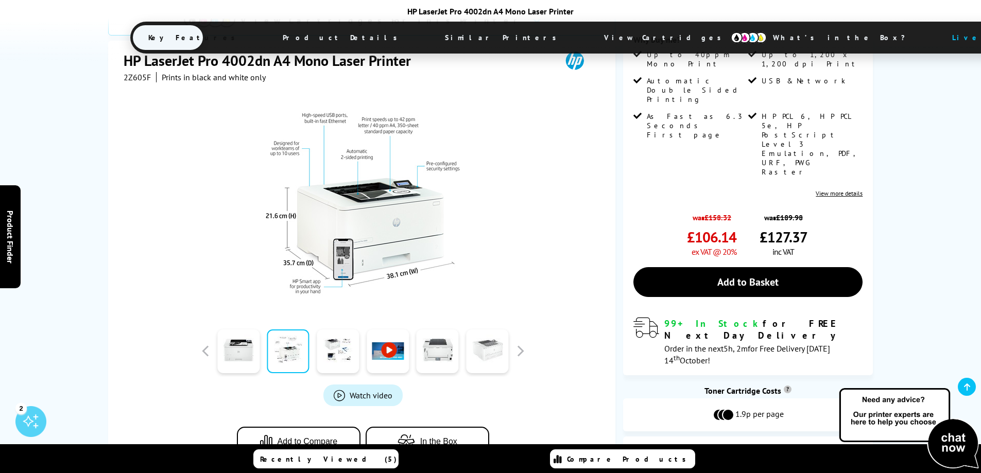
click at [496, 330] on link at bounding box center [487, 352] width 42 height 44
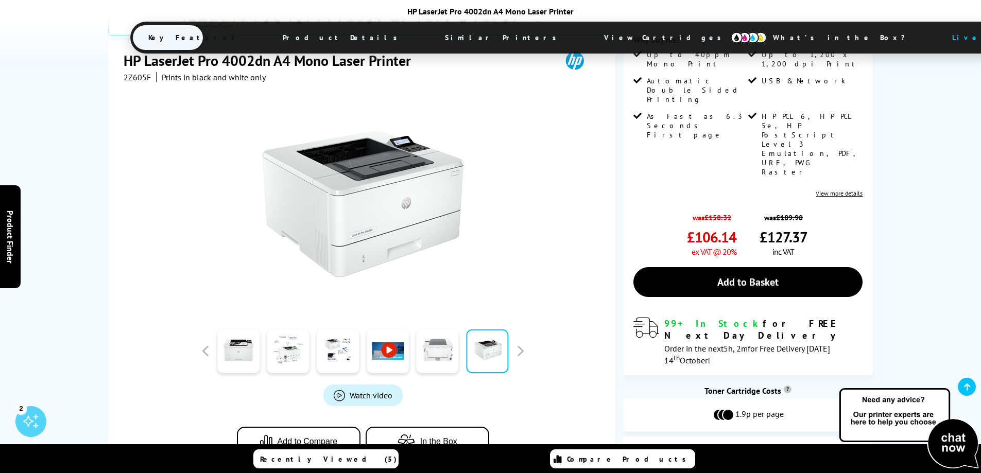
click at [450, 330] on link at bounding box center [438, 352] width 42 height 44
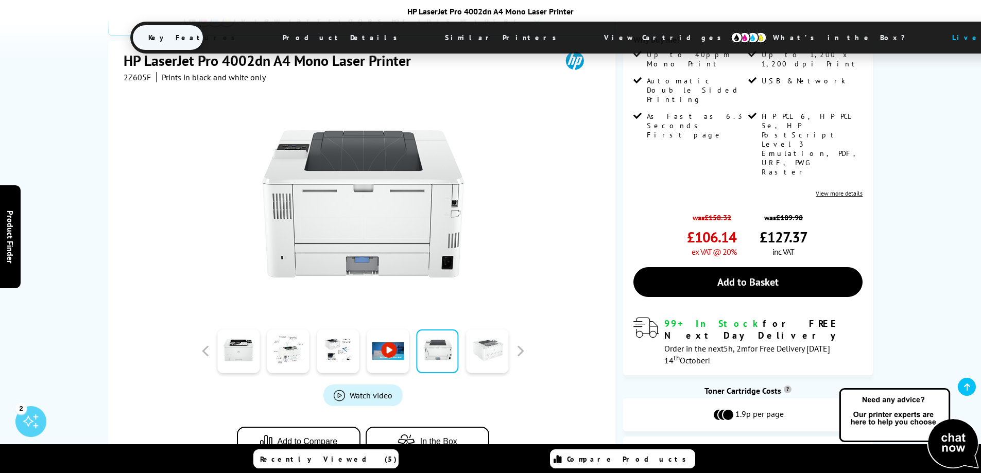
click at [484, 330] on link at bounding box center [487, 352] width 42 height 44
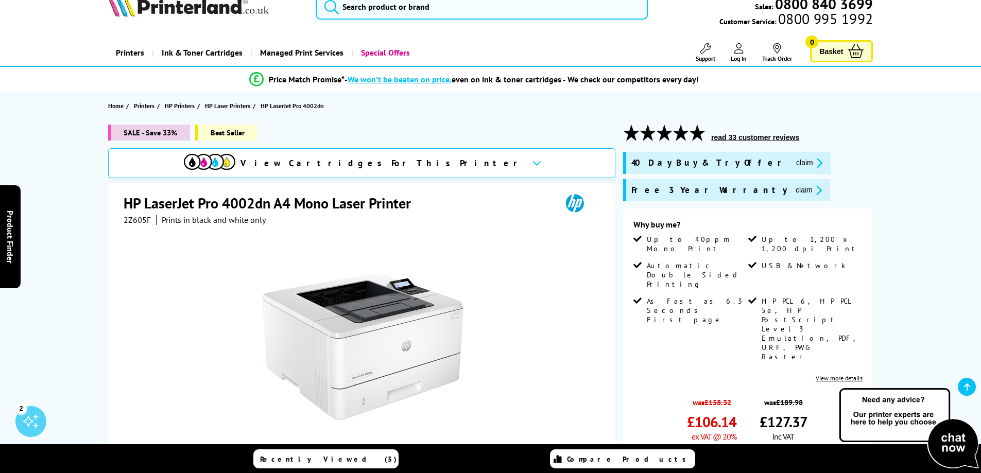
scroll to position [0, 0]
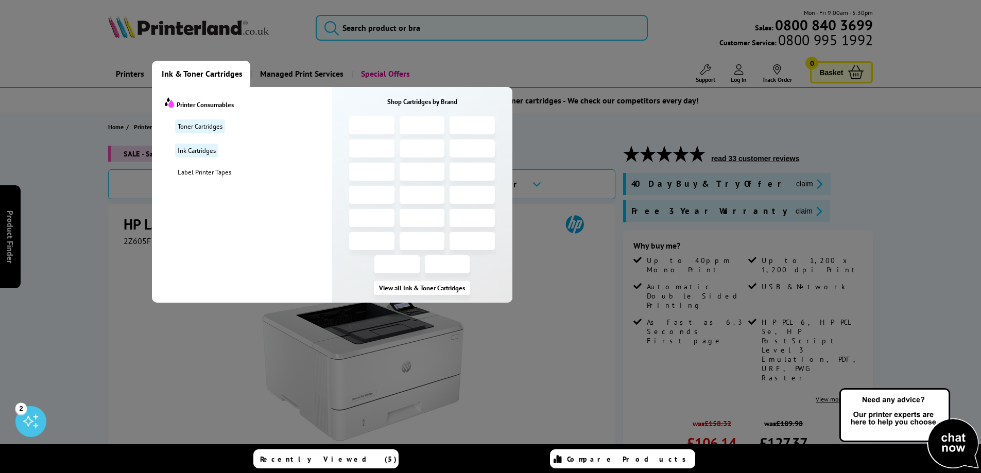
click at [174, 73] on span "Ink & Toner Cartridges" at bounding box center [202, 74] width 81 height 26
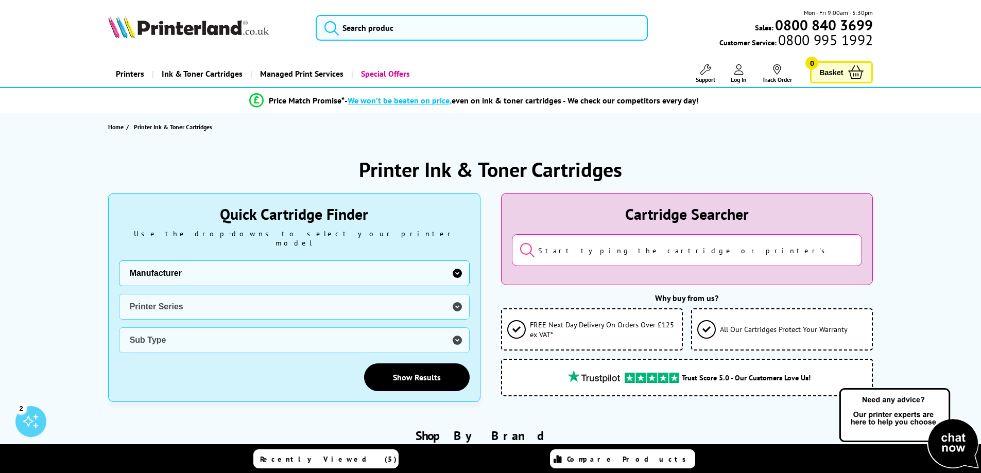
click at [704, 253] on input "search" at bounding box center [687, 250] width 351 height 32
click at [751, 123] on div "Home Printer Ink & Toner Cartridges" at bounding box center [491, 126] width 824 height 27
click at [671, 304] on div "Why buy from us? FREE Next Day Delivery On Orders Over £125 ex VAT* All Our Car…" at bounding box center [687, 345] width 372 height 104
click at [655, 259] on input "search" at bounding box center [687, 250] width 351 height 32
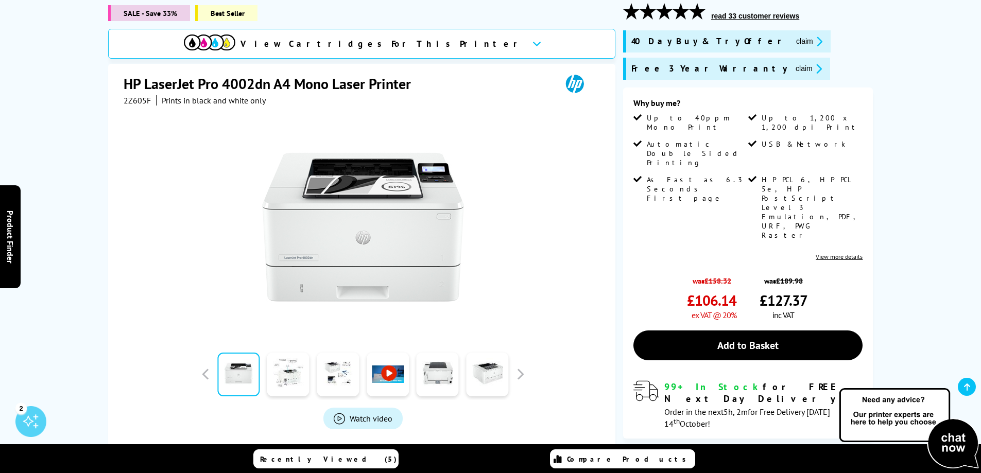
scroll to position [155, 0]
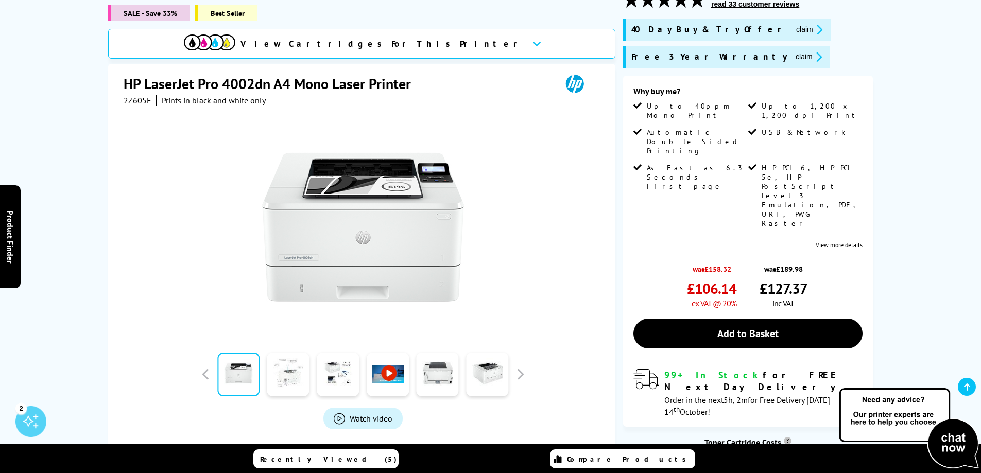
click at [293, 357] on link at bounding box center [288, 375] width 42 height 44
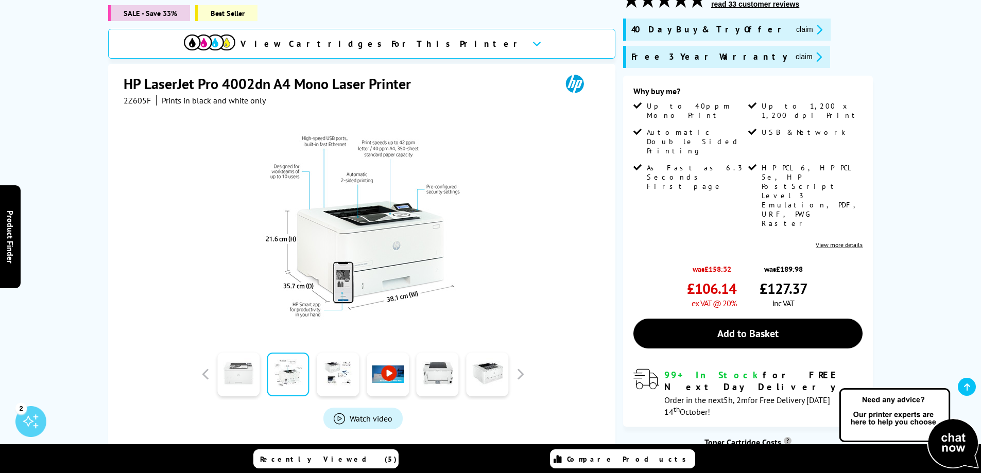
click at [254, 353] on link at bounding box center [238, 375] width 42 height 44
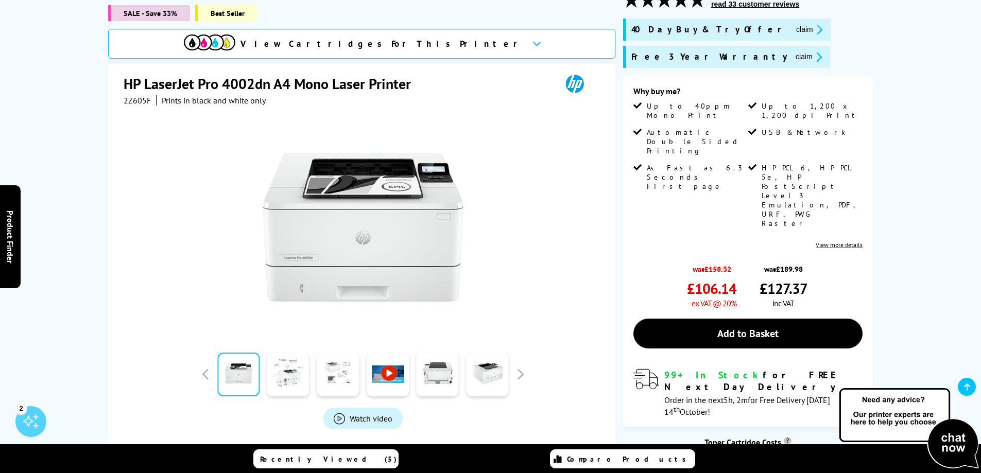
click at [341, 353] on link at bounding box center [338, 375] width 42 height 44
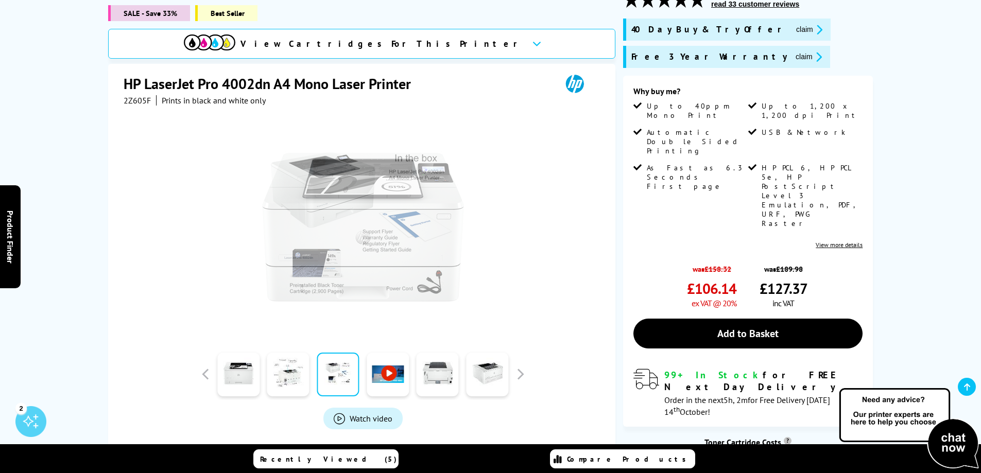
click at [215, 363] on div at bounding box center [239, 375] width 50 height 52
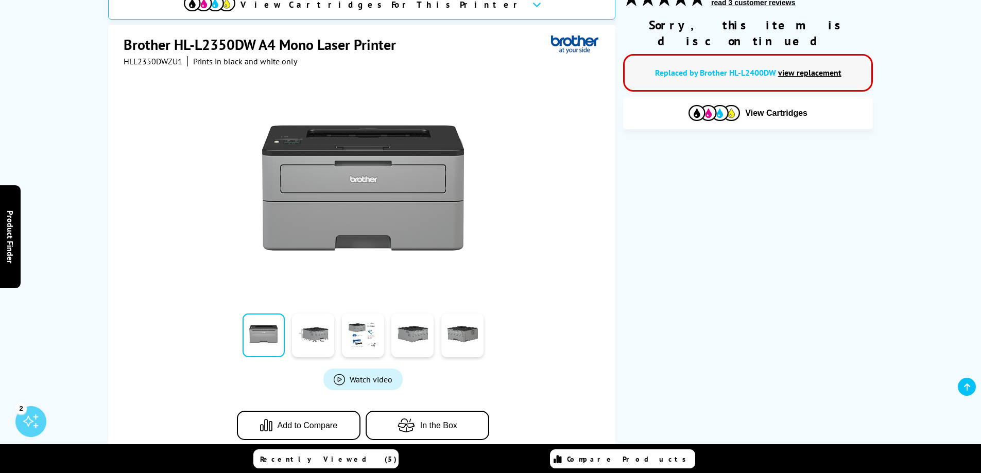
scroll to position [155, 0]
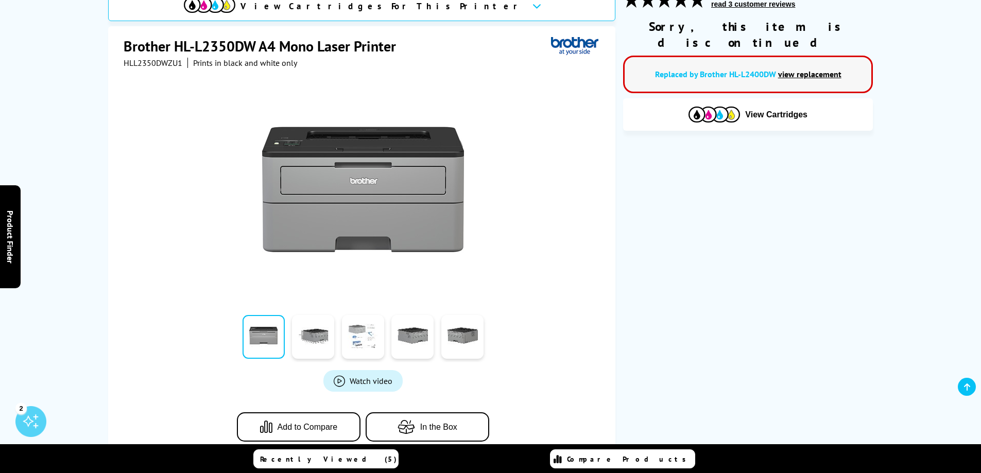
click at [358, 350] on link at bounding box center [363, 337] width 42 height 44
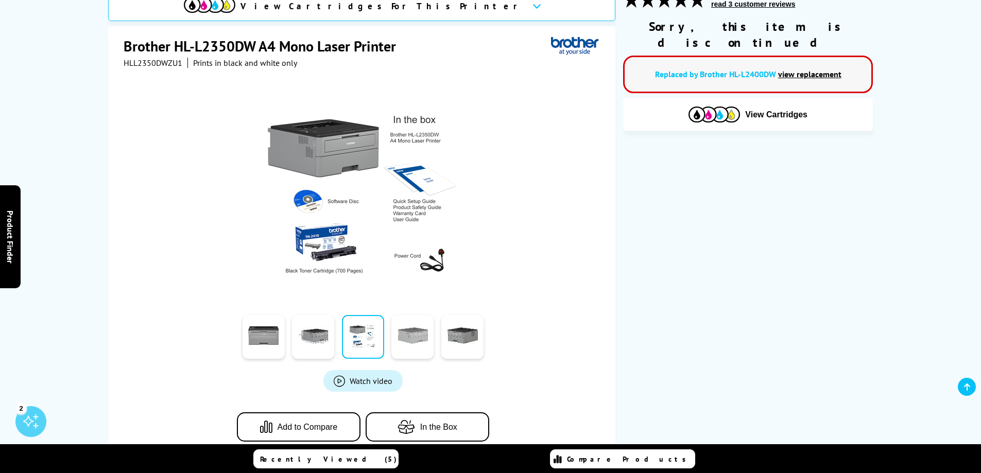
click at [414, 349] on link at bounding box center [413, 337] width 42 height 44
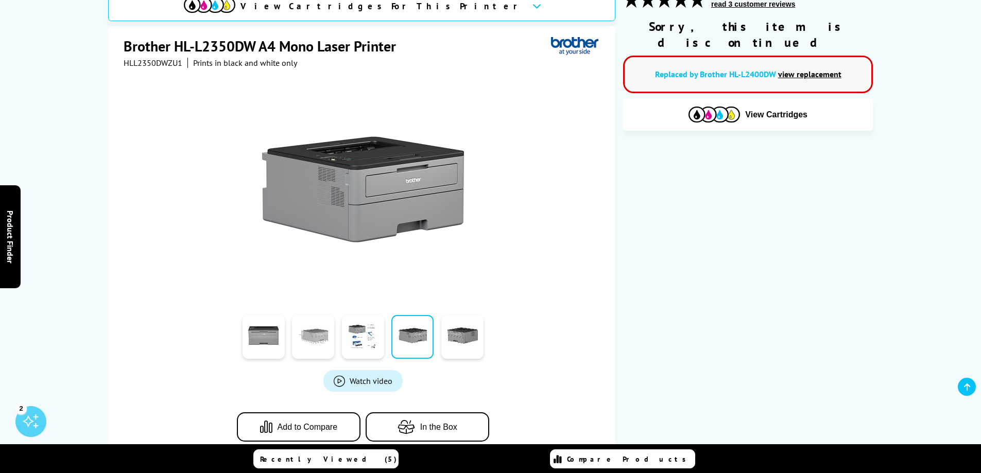
click at [304, 344] on link at bounding box center [313, 337] width 42 height 44
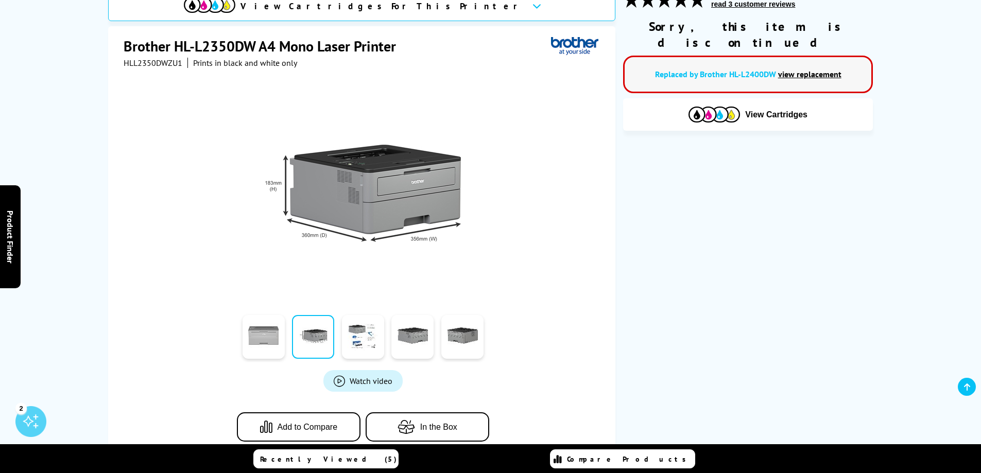
click at [274, 343] on link at bounding box center [264, 337] width 42 height 44
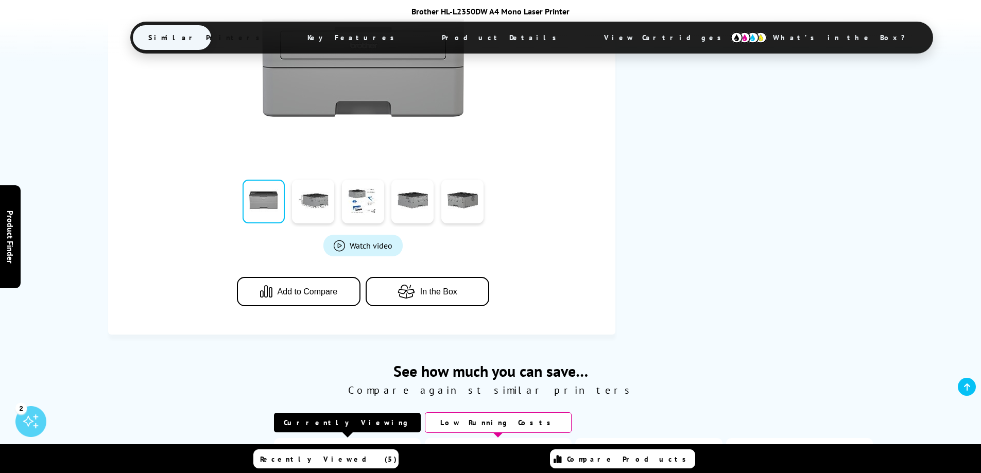
scroll to position [309, 0]
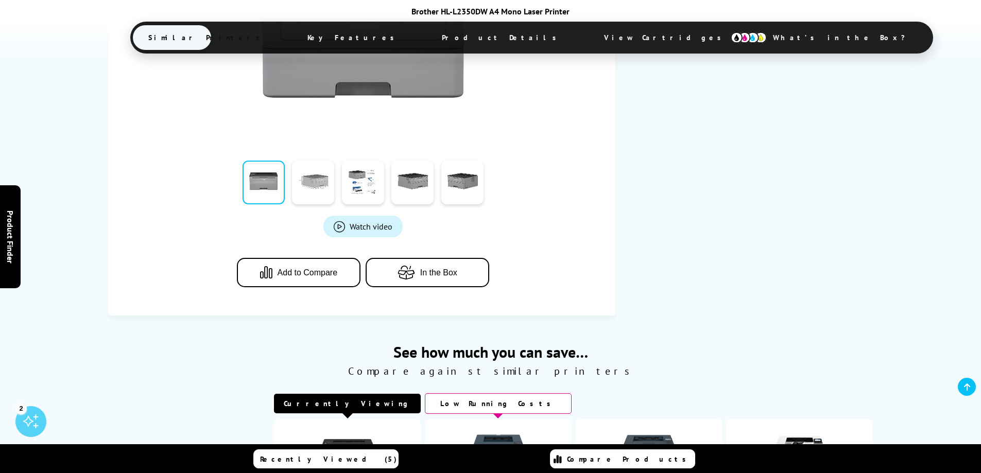
drag, startPoint x: 321, startPoint y: 189, endPoint x: 327, endPoint y: 191, distance: 6.0
click at [321, 190] on link at bounding box center [313, 183] width 42 height 44
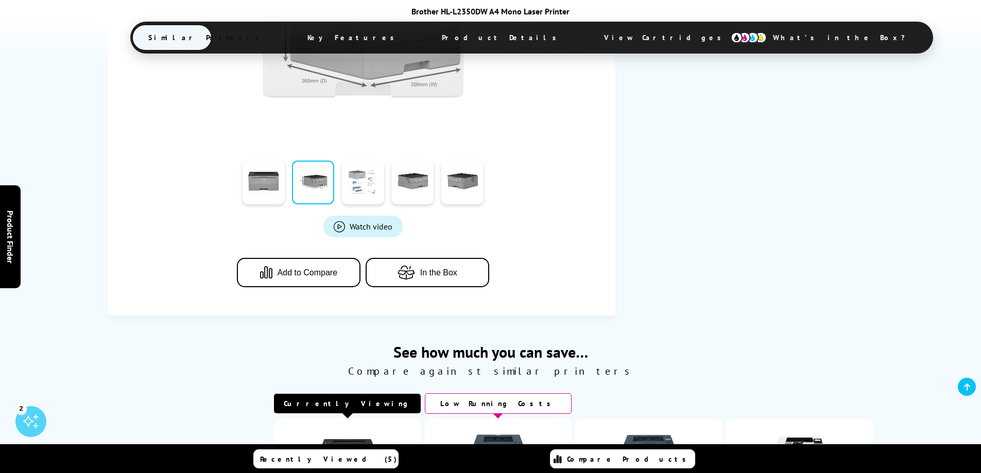
click at [358, 195] on link at bounding box center [363, 183] width 42 height 44
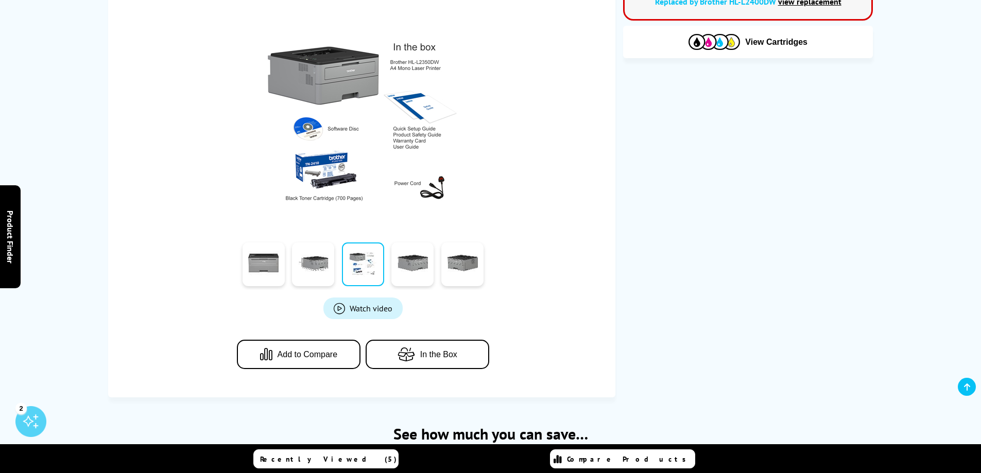
scroll to position [155, 0]
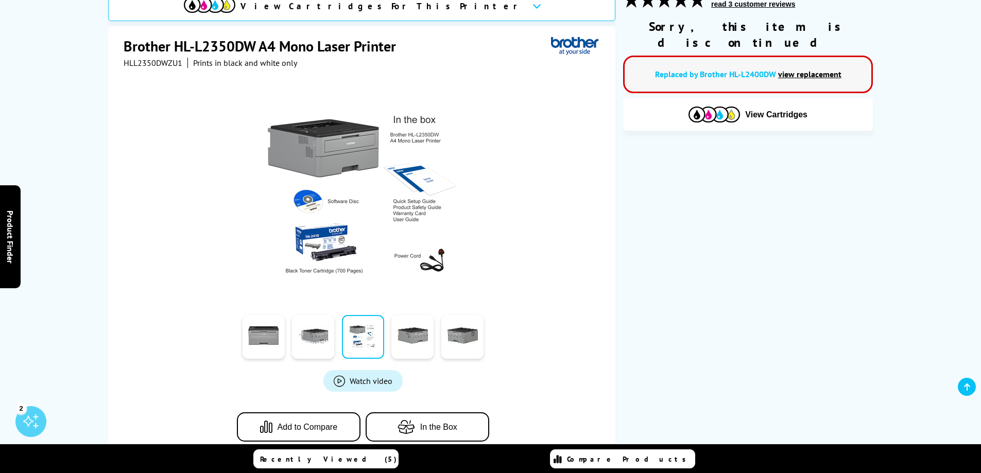
click at [309, 242] on img at bounding box center [363, 190] width 202 height 202
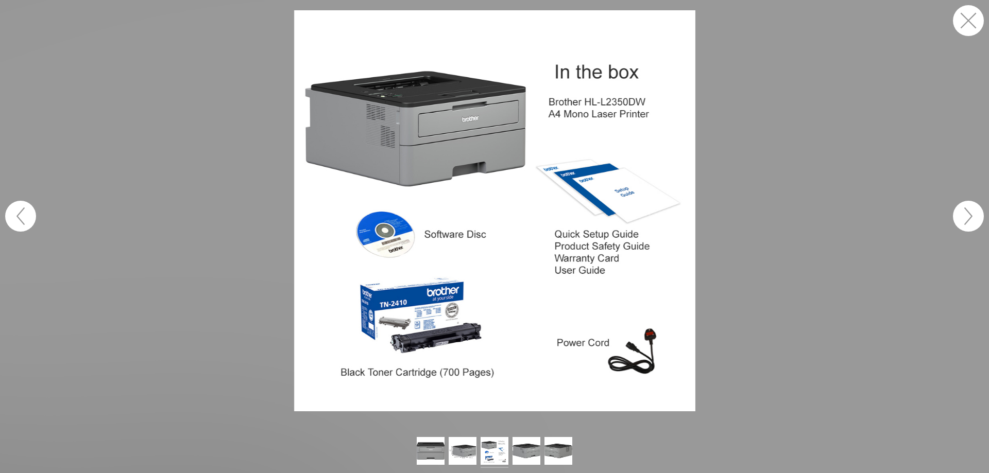
click at [716, 297] on figure at bounding box center [494, 210] width 989 height 401
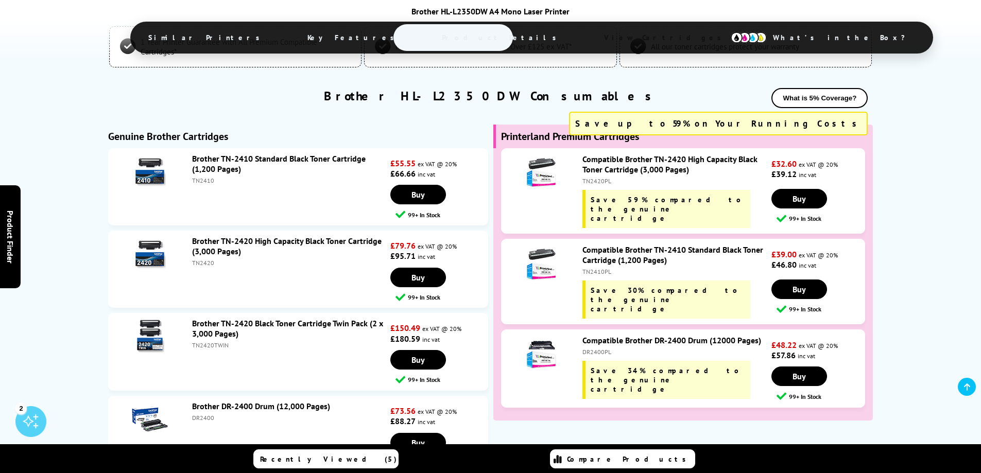
scroll to position [2370, 0]
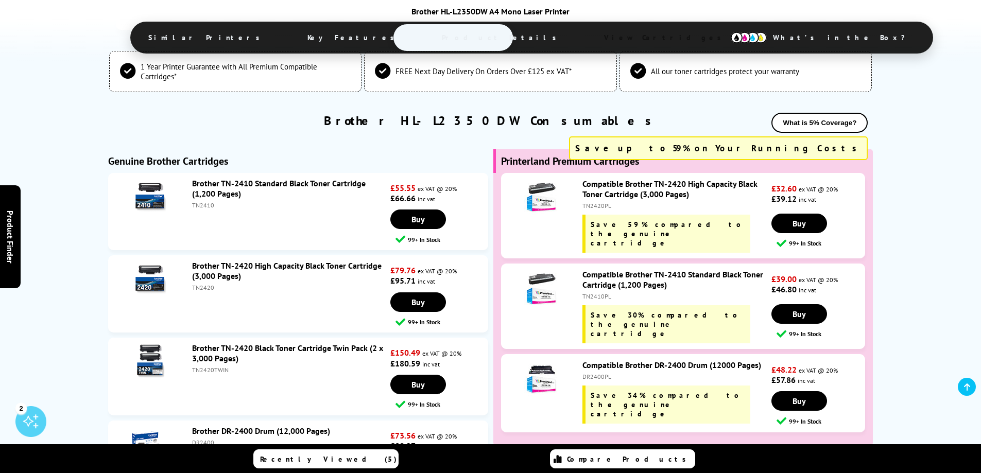
click at [884, 271] on div "1 Year Printer Guarantee with All Premium Compatible Cartridges* FREE Next Day …" at bounding box center [491, 467] width 824 height 835
click at [806, 392] on link "Buy" at bounding box center [800, 402] width 56 height 20
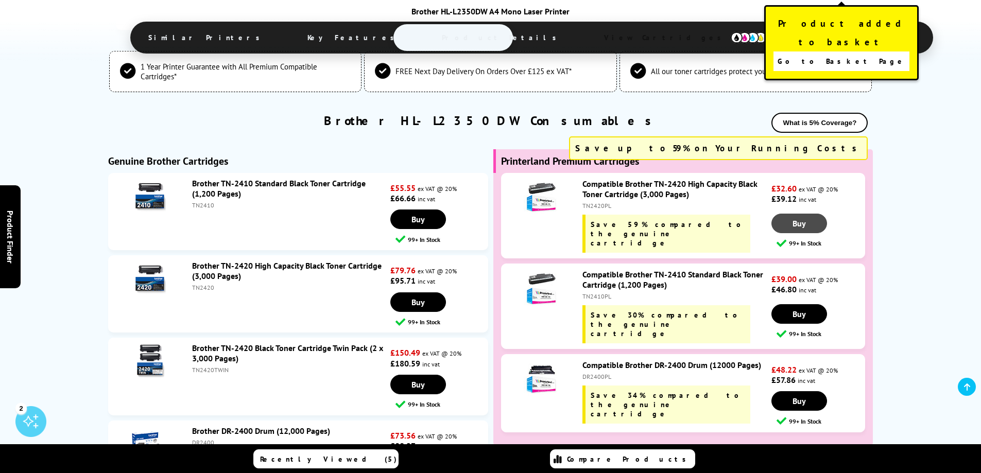
click at [805, 218] on span "Buy" at bounding box center [799, 223] width 13 height 10
click at [844, 54] on span "Go to Basket Page" at bounding box center [842, 61] width 128 height 14
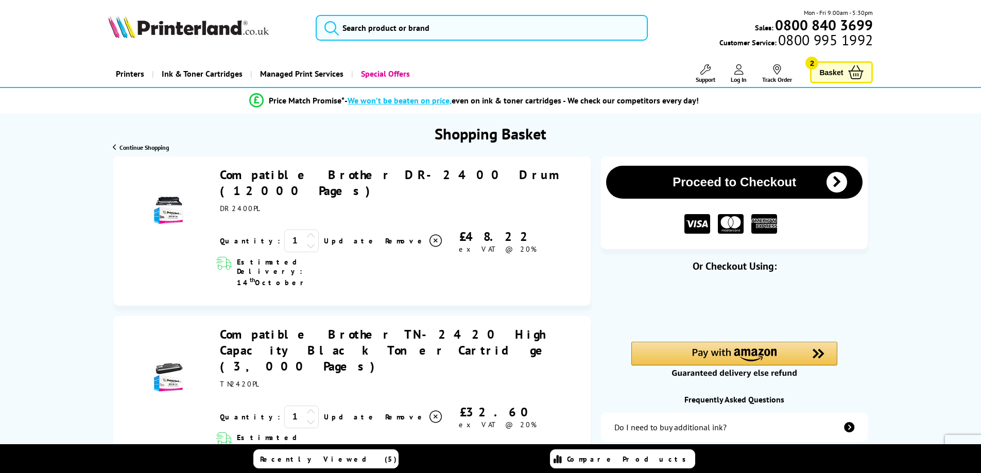
click at [307, 408] on icon at bounding box center [311, 412] width 9 height 9
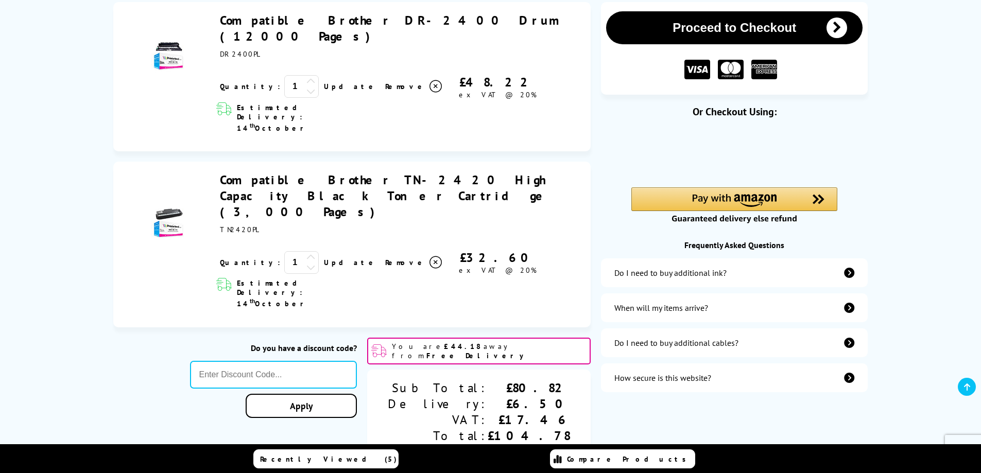
scroll to position [206, 0]
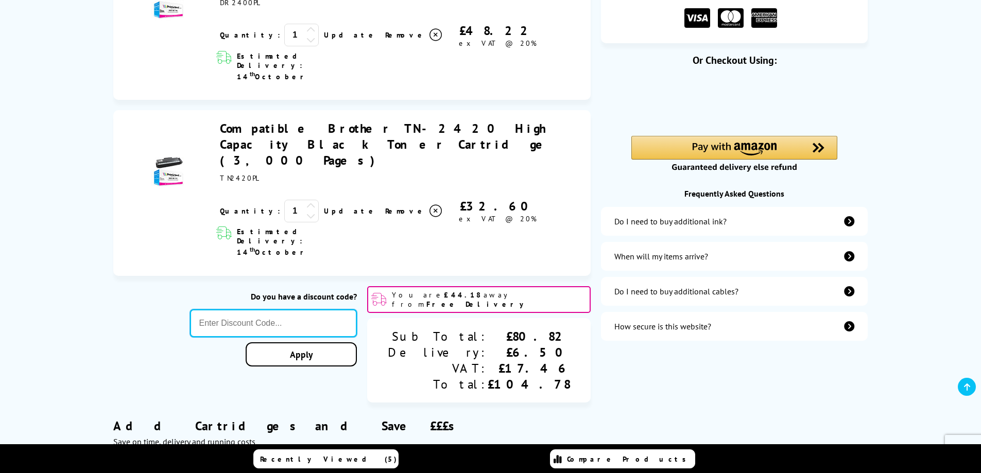
click at [358, 310] on input "text" at bounding box center [273, 324] width 167 height 28
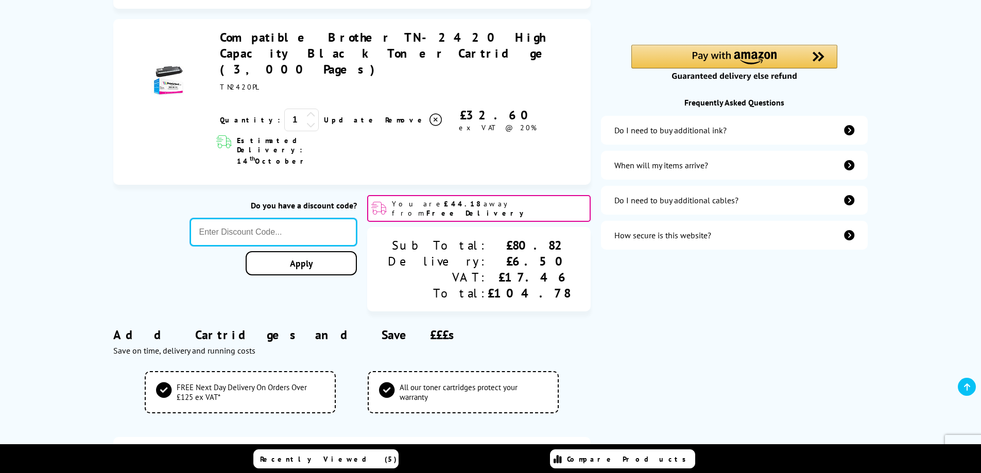
scroll to position [309, 0]
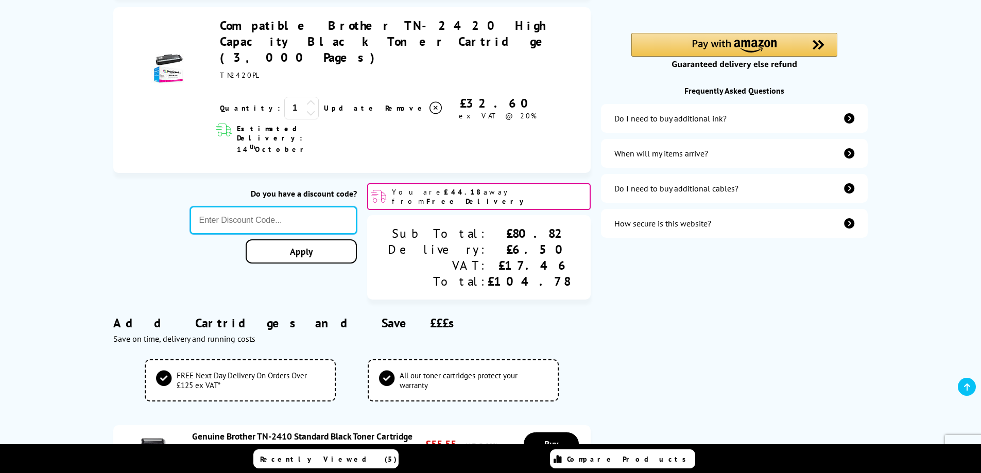
click at [329, 207] on input "text" at bounding box center [273, 221] width 167 height 28
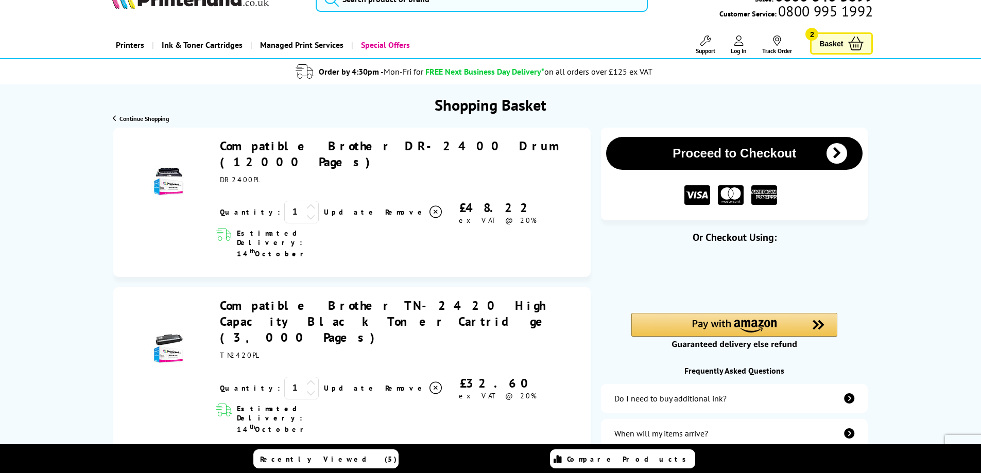
scroll to position [52, 0]
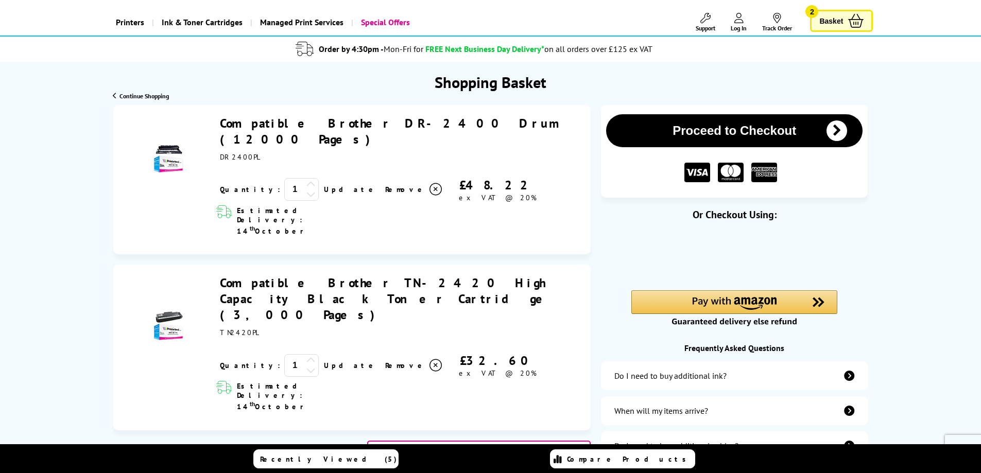
drag, startPoint x: 817, startPoint y: 274, endPoint x: 730, endPoint y: 272, distance: 86.6
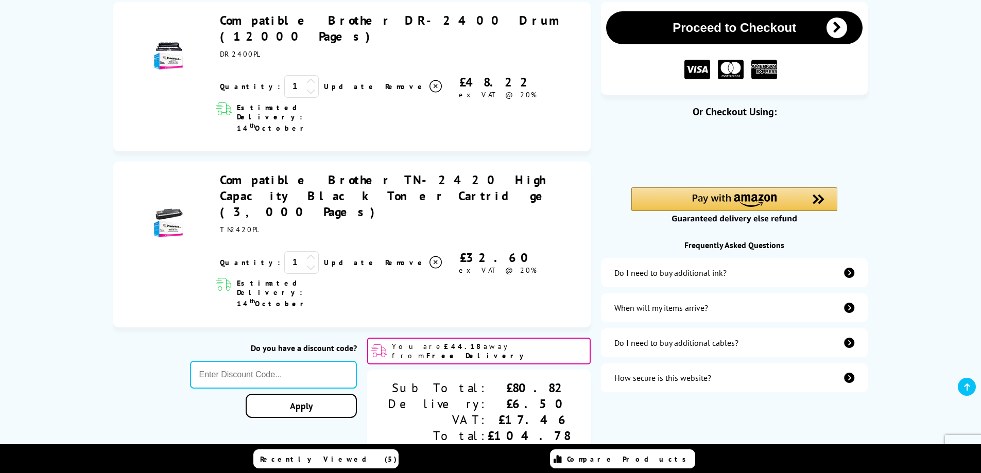
scroll to position [103, 0]
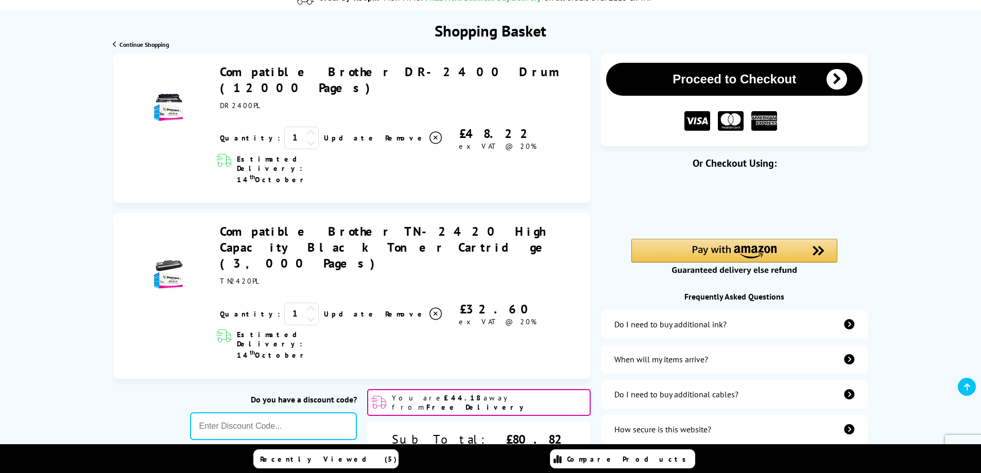
click at [31, 73] on div "Proceed to Checkout Shopping Basket 1 Update 1" at bounding box center [490, 462] width 981 height 816
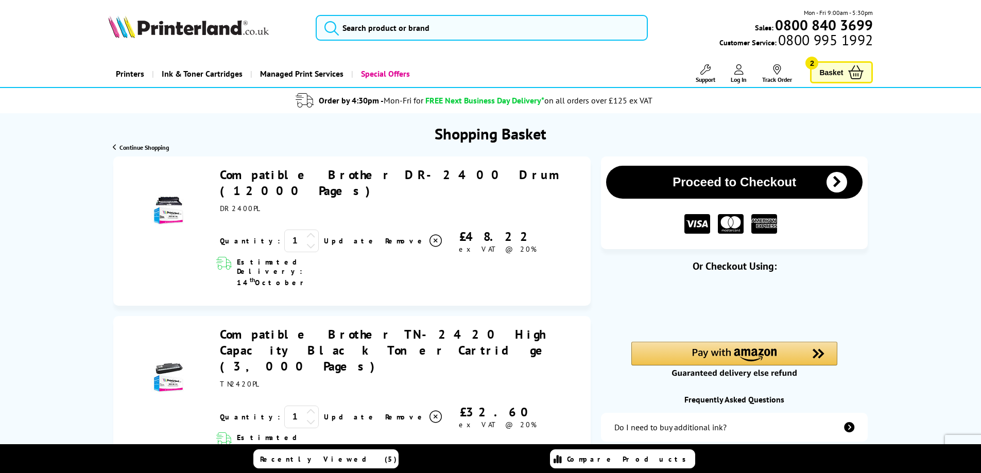
scroll to position [52, 0]
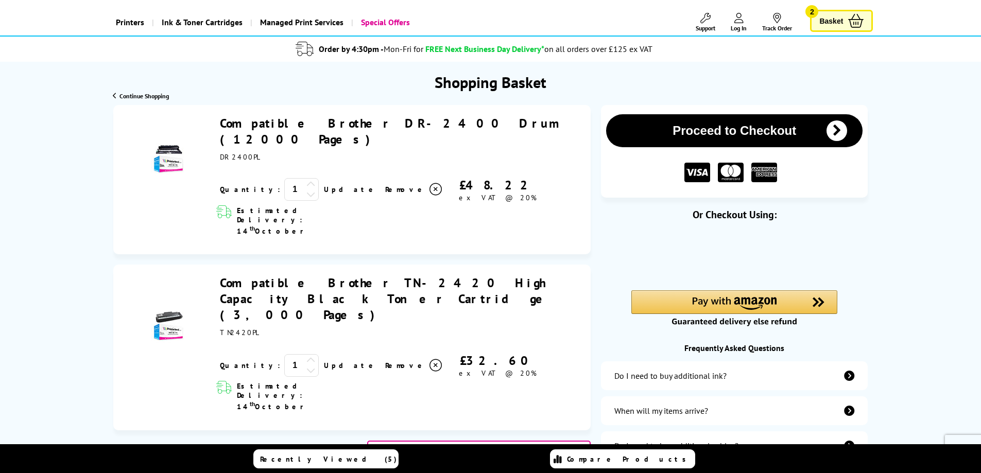
click at [472, 177] on div "£48.22" at bounding box center [498, 185] width 108 height 16
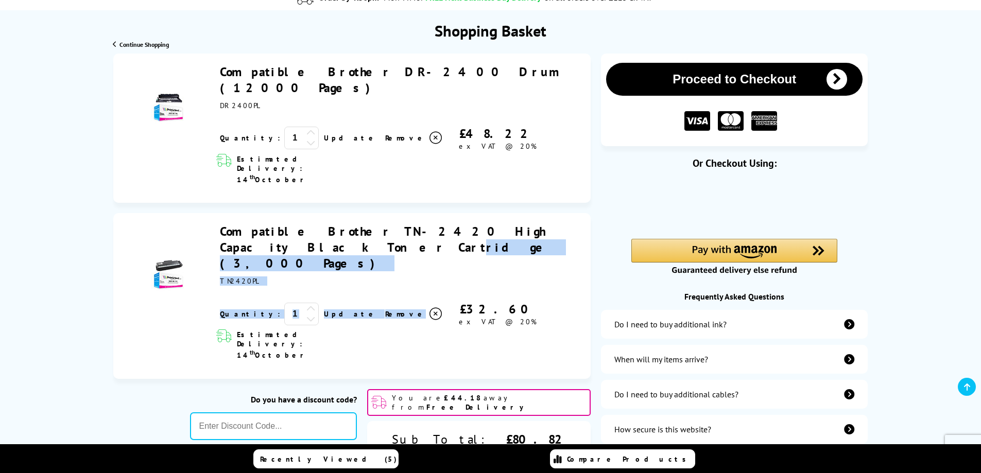
drag, startPoint x: 216, startPoint y: 198, endPoint x: 361, endPoint y: 238, distance: 150.1
click at [361, 238] on div "Compatible Brother TN-2420 High Capacity Black Toner Cartridge (3,000 Pages) ex…" at bounding box center [398, 275] width 366 height 103
click at [375, 224] on div "Compatible Brother TN-2420 High Capacity Black Toner Cartridge (3,000 Pages) TN…" at bounding box center [400, 255] width 361 height 62
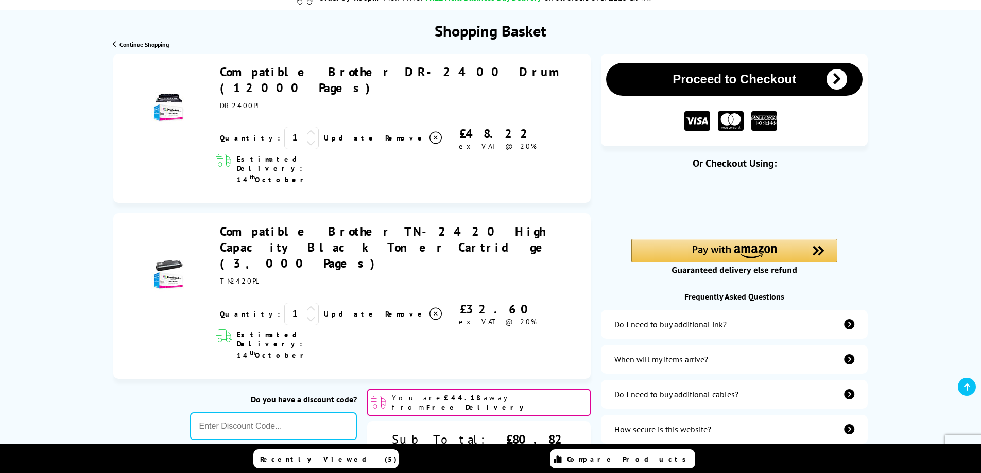
drag, startPoint x: 217, startPoint y: 200, endPoint x: 352, endPoint y: 220, distance: 136.5
click at [352, 224] on div "Compatible Brother TN-2420 High Capacity Black Toner Cartridge (3,000 Pages) ex…" at bounding box center [398, 275] width 366 height 103
drag, startPoint x: 250, startPoint y: 81, endPoint x: 478, endPoint y: 80, distance: 228.2
click at [478, 80] on div "Compatible Brother DR-2400 Drum (12000 Pages) DR2400PL" at bounding box center [400, 87] width 361 height 46
click at [503, 74] on div "Compatible Brother DR-2400 Drum (12000 Pages) ex VAT @ 20%" at bounding box center [400, 87] width 361 height 46
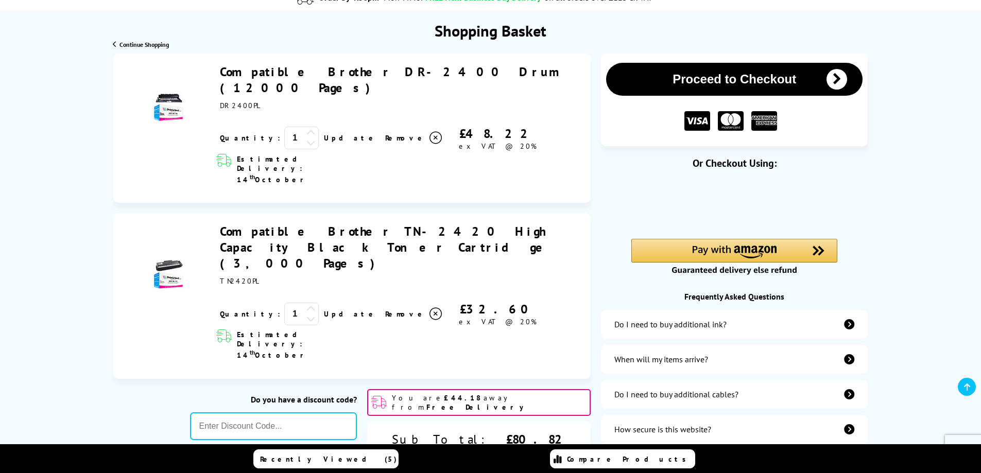
click at [385, 133] on span "Remove" at bounding box center [405, 137] width 41 height 9
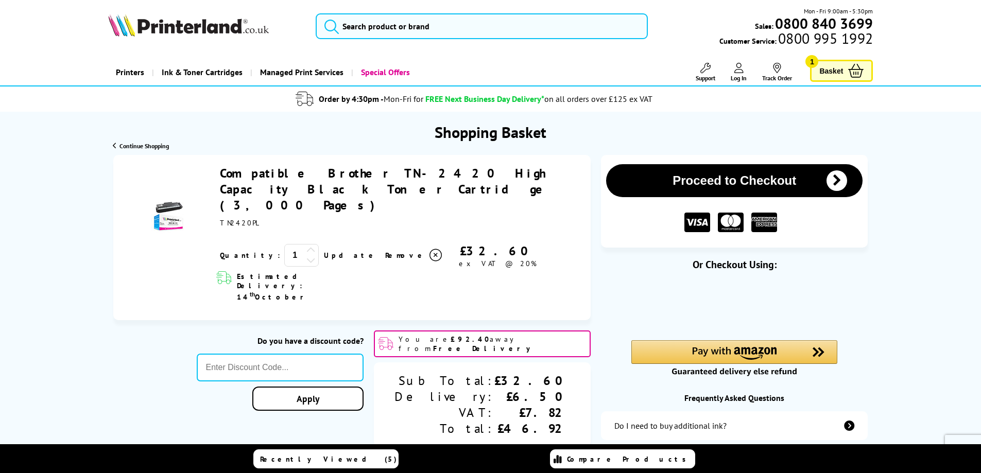
scroll to position [0, 0]
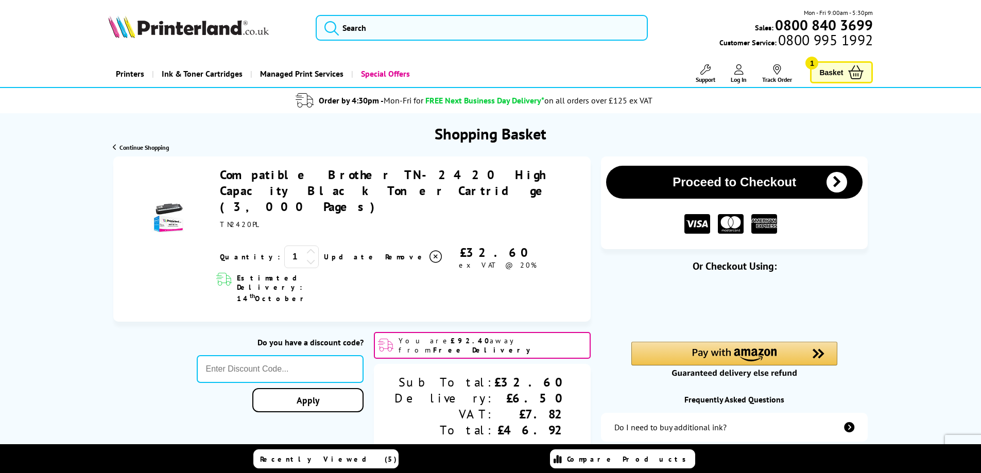
click at [307, 247] on icon at bounding box center [311, 251] width 9 height 9
click at [324, 252] on link "Update" at bounding box center [350, 256] width 53 height 9
click at [793, 137] on div "Shopping Basket" at bounding box center [490, 128] width 981 height 30
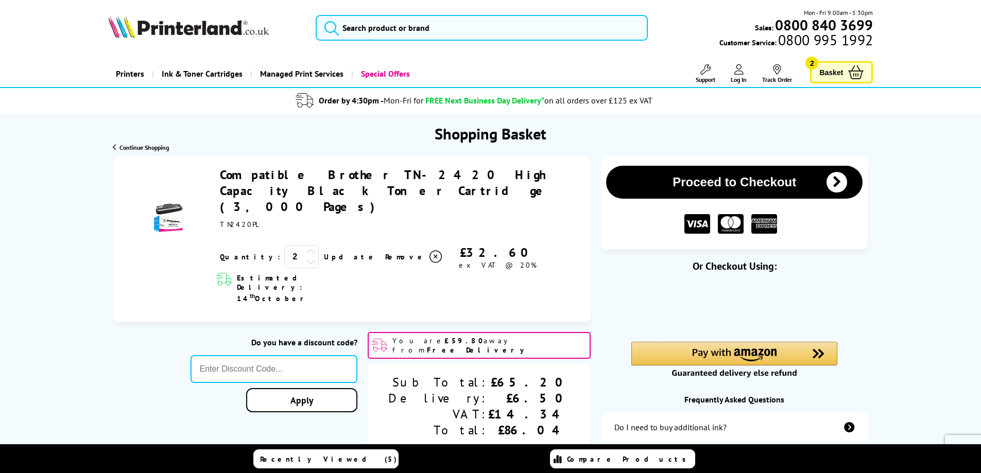
click at [830, 75] on span "Basket" at bounding box center [832, 72] width 24 height 14
